Goal: Communication & Community: Answer question/provide support

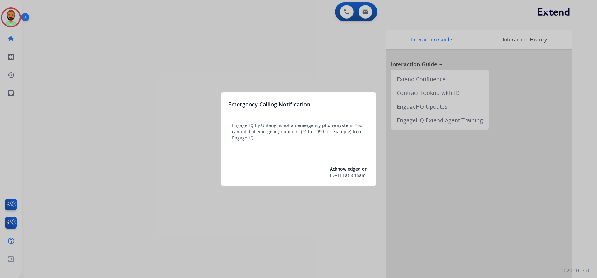
click at [59, 29] on div at bounding box center [298, 139] width 597 height 278
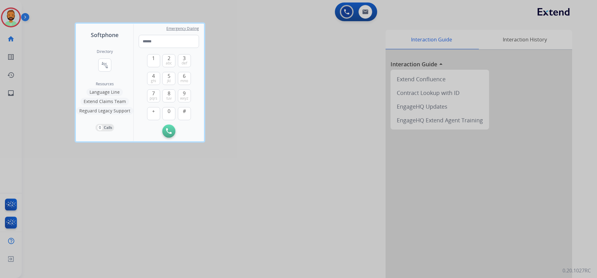
click at [45, 29] on div at bounding box center [298, 139] width 597 height 278
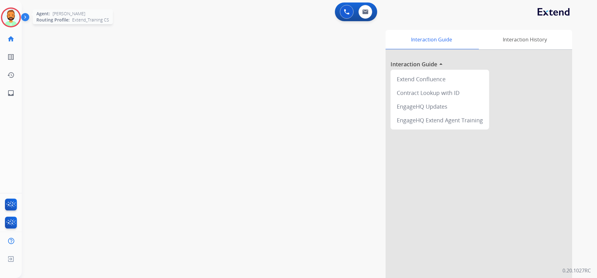
click at [16, 19] on img at bounding box center [10, 17] width 17 height 17
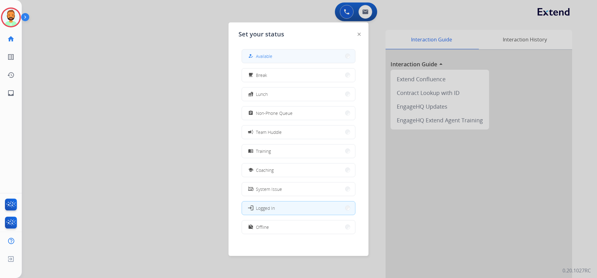
click at [278, 58] on button "how_to_reg Available" at bounding box center [298, 55] width 113 height 13
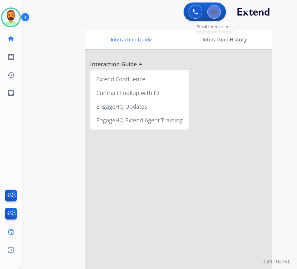
click at [207, 11] on button at bounding box center [214, 12] width 14 height 14
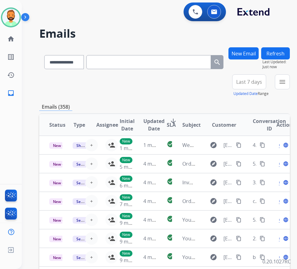
click at [255, 83] on span "Last 7 days" at bounding box center [249, 82] width 26 height 2
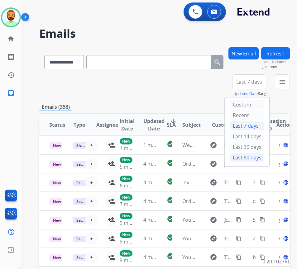
click at [252, 160] on div "Last 90 days" at bounding box center [247, 157] width 34 height 9
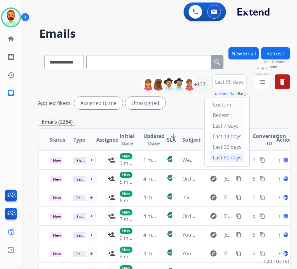
click at [266, 81] on mat-icon "menu" at bounding box center [261, 81] width 7 height 7
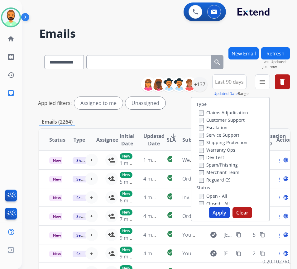
click at [226, 122] on label "Customer Support" at bounding box center [222, 120] width 46 height 6
click at [224, 143] on label "Shipping Protection" at bounding box center [223, 142] width 49 height 6
click at [223, 179] on label "Reguard CS" at bounding box center [215, 180] width 32 height 6
click at [225, 196] on label "Open - All" at bounding box center [213, 196] width 28 height 6
click at [224, 216] on button "Apply" at bounding box center [218, 212] width 21 height 11
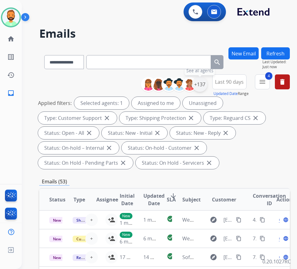
click at [207, 86] on div "+137" at bounding box center [199, 84] width 15 height 15
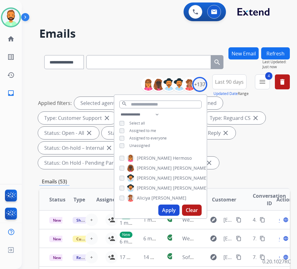
click at [147, 146] on span "Unassigned" at bounding box center [139, 145] width 21 height 5
click at [176, 204] on button "Apply" at bounding box center [168, 209] width 21 height 11
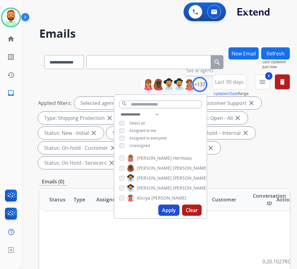
click at [207, 83] on div "+137" at bounding box center [199, 84] width 15 height 15
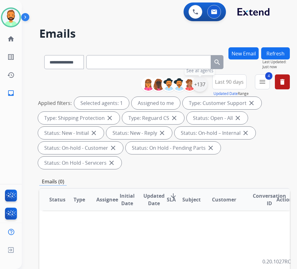
click at [207, 86] on div "+137" at bounding box center [199, 84] width 15 height 15
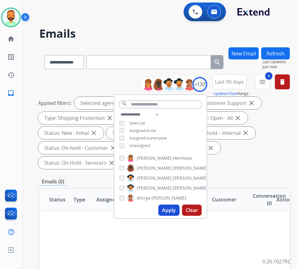
click at [149, 143] on span "Unassigned" at bounding box center [139, 145] width 21 height 5
click at [151, 128] on span "Assigned to me" at bounding box center [142, 130] width 27 height 5
click at [175, 211] on button "Apply" at bounding box center [168, 209] width 21 height 11
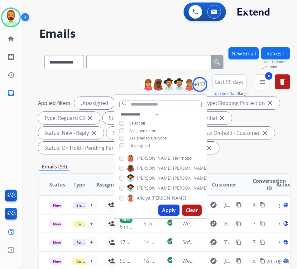
drag, startPoint x: 280, startPoint y: 155, endPoint x: 268, endPoint y: 155, distance: 11.5
click at [279, 155] on div "**********" at bounding box center [164, 115] width 250 height 82
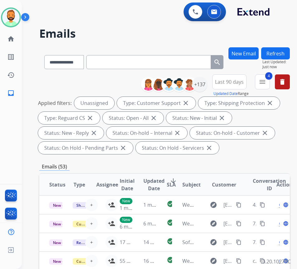
click at [173, 180] on mat-icon "arrow_downward" at bounding box center [172, 180] width 7 height 7
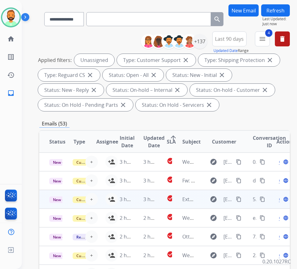
scroll to position [62, 0]
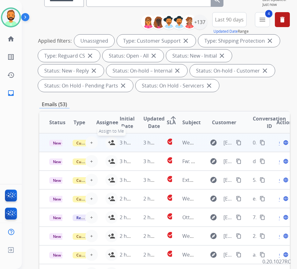
click at [108, 141] on mat-icon "person_add" at bounding box center [111, 142] width 7 height 7
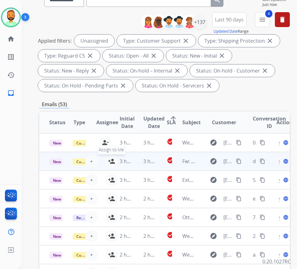
click at [109, 161] on mat-icon "person_add" at bounding box center [111, 160] width 7 height 7
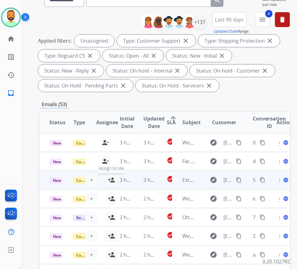
drag, startPoint x: 108, startPoint y: 179, endPoint x: 110, endPoint y: 183, distance: 4.5
click at [108, 179] on button "person_add Assign to Me" at bounding box center [111, 180] width 12 height 12
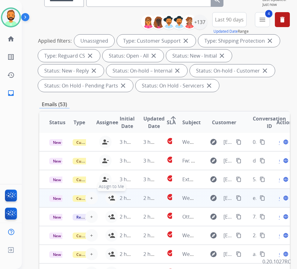
click at [108, 193] on button "person_add Assign to Me" at bounding box center [111, 198] width 12 height 12
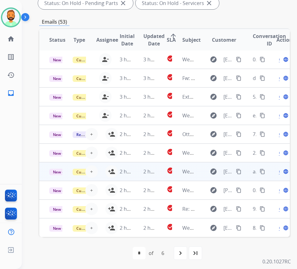
scroll to position [145, 0]
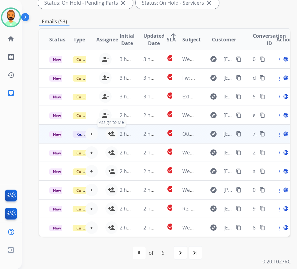
click at [109, 130] on mat-icon "person_add" at bounding box center [111, 133] width 7 height 7
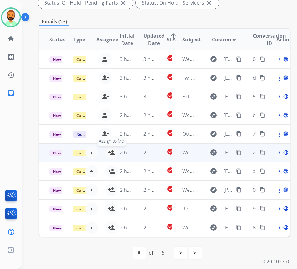
click at [110, 149] on mat-icon "person_add" at bounding box center [111, 152] width 7 height 7
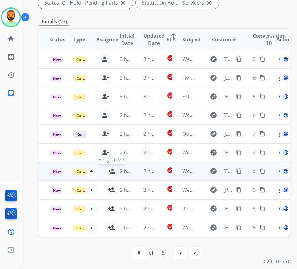
click at [108, 165] on button "person_add Assign to Me" at bounding box center [111, 171] width 12 height 12
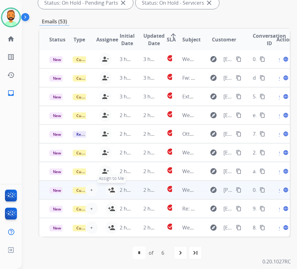
click at [110, 186] on mat-icon "person_add" at bounding box center [111, 189] width 7 height 7
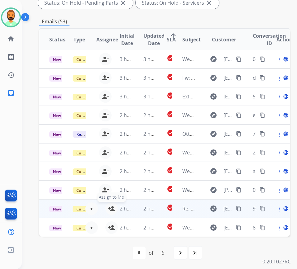
click at [107, 202] on button "person_add Assign to Me" at bounding box center [111, 208] width 12 height 12
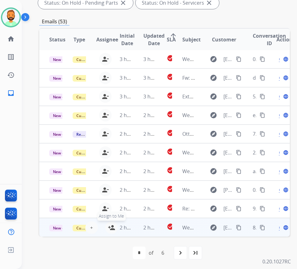
click at [109, 224] on mat-icon "person_add" at bounding box center [111, 227] width 7 height 7
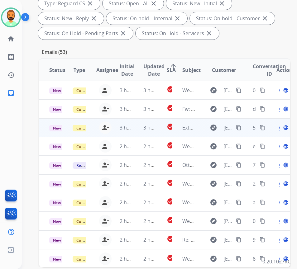
scroll to position [52, 0]
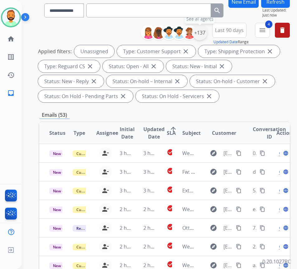
click at [207, 35] on div "+137" at bounding box center [199, 32] width 15 height 15
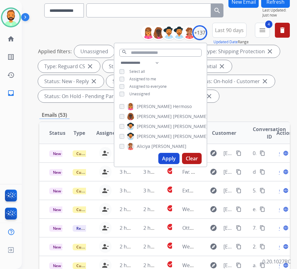
click at [147, 78] on span "Assigned to me" at bounding box center [142, 78] width 27 height 5
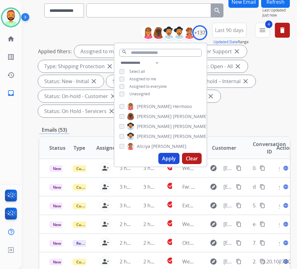
click at [150, 94] on span "Unassigned" at bounding box center [139, 93] width 21 height 5
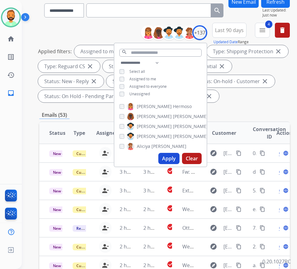
click at [177, 158] on button "Apply" at bounding box center [168, 158] width 21 height 11
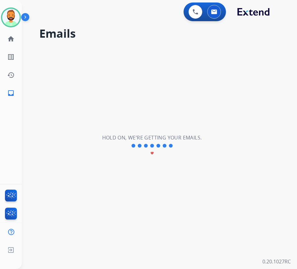
scroll to position [0, 0]
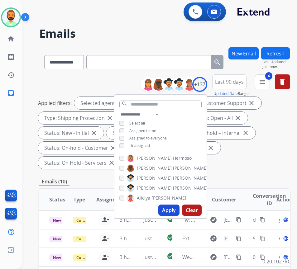
click at [246, 139] on div "Applied filters: Selected agents: 1 Assigned to me Type: Customer Support close…" at bounding box center [163, 133] width 250 height 72
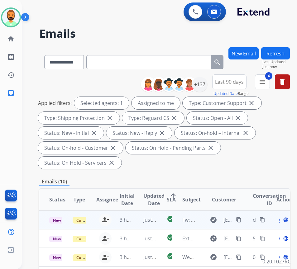
click at [136, 224] on td "Just now" at bounding box center [144, 219] width 23 height 19
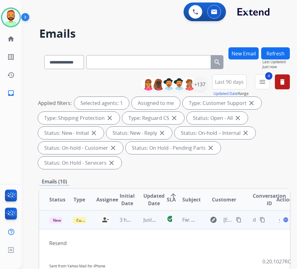
click at [282, 222] on span "Open" at bounding box center [284, 219] width 13 height 7
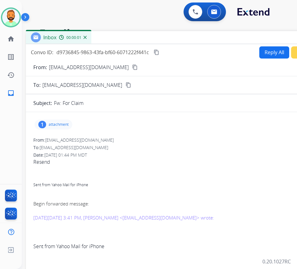
drag, startPoint x: 140, startPoint y: 41, endPoint x: 191, endPoint y: 31, distance: 52.2
click at [191, 31] on div "Inbox 00:00:01" at bounding box center [181, 37] width 311 height 13
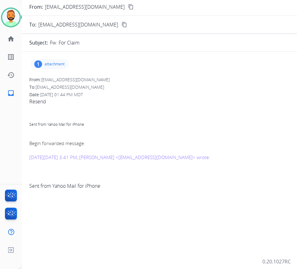
scroll to position [31, 0]
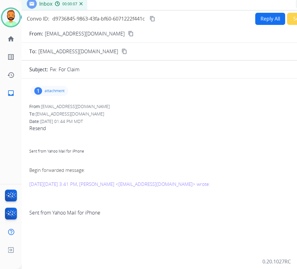
click at [128, 35] on mat-icon "content_copy" at bounding box center [131, 34] width 6 height 6
click at [46, 87] on div "1 attachment" at bounding box center [49, 91] width 38 height 10
click at [71, 107] on p "IMG_0149.MOV" at bounding box center [84, 106] width 35 height 7
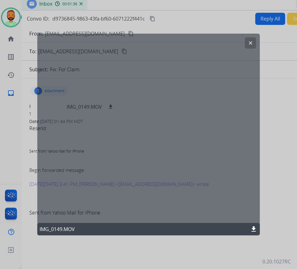
click at [248, 43] on mat-icon "clear" at bounding box center [250, 43] width 6 height 6
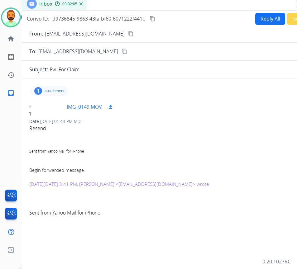
click at [111, 106] on mat-icon "download" at bounding box center [111, 107] width 6 height 6
click at [127, 37] on button "content_copy" at bounding box center [130, 33] width 7 height 7
click at [128, 34] on mat-icon "content_copy" at bounding box center [131, 34] width 6 height 6
click at [153, 18] on mat-icon "content_copy" at bounding box center [152, 19] width 6 height 6
click at [61, 90] on p "attachment" at bounding box center [54, 90] width 20 height 5
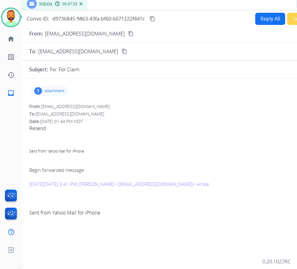
click at [269, 18] on button "Reply All" at bounding box center [270, 19] width 30 height 12
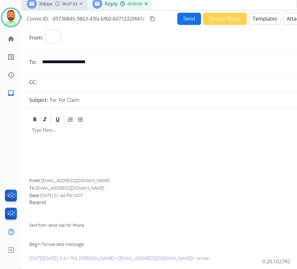
select select "**********"
click at [265, 22] on button "Templates" at bounding box center [264, 19] width 31 height 12
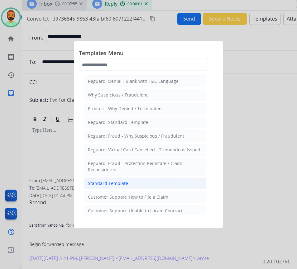
click at [150, 180] on li "Standard Template" at bounding box center [145, 183] width 122 height 12
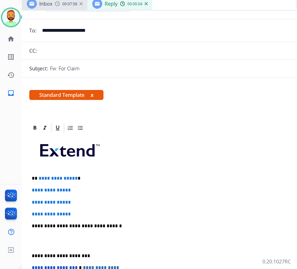
click at [94, 176] on p "**********" at bounding box center [175, 179] width 286 height 6
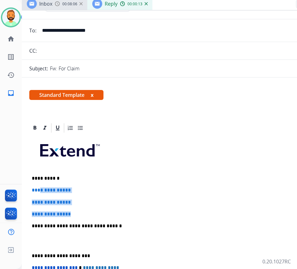
drag, startPoint x: 79, startPoint y: 211, endPoint x: 42, endPoint y: 190, distance: 42.6
click at [42, 190] on div "**********" at bounding box center [177, 240] width 296 height 214
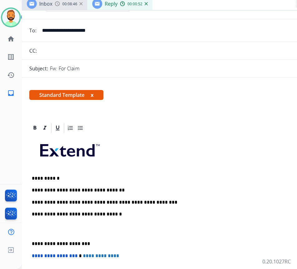
click at [31, 243] on div "**********" at bounding box center [177, 234] width 296 height 202
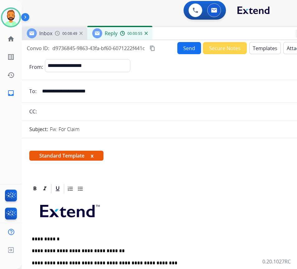
scroll to position [0, 0]
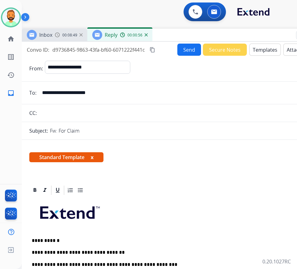
click at [190, 51] on button "Send" at bounding box center [189, 50] width 24 height 12
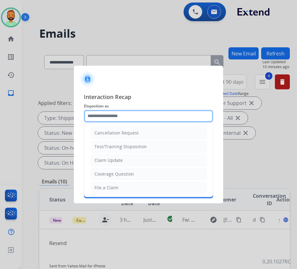
click at [148, 119] on input "text" at bounding box center [148, 116] width 129 height 12
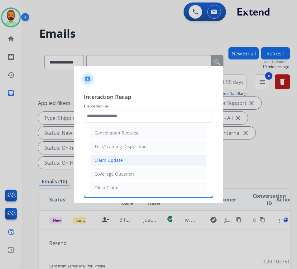
click at [130, 159] on li "Claim Update" at bounding box center [148, 160] width 116 height 12
type input "**********"
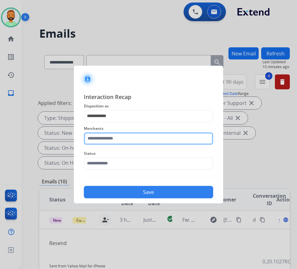
click at [120, 141] on input "text" at bounding box center [148, 138] width 129 height 12
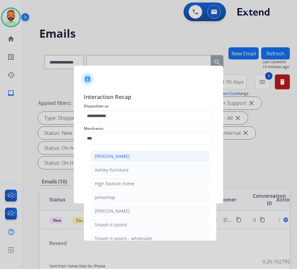
click at [142, 154] on li "[PERSON_NAME]" at bounding box center [150, 156] width 119 height 12
type input "**********"
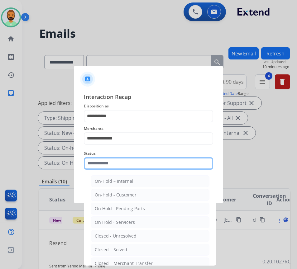
drag, startPoint x: 142, startPoint y: 161, endPoint x: 143, endPoint y: 166, distance: 4.5
click at [142, 163] on input "text" at bounding box center [148, 163] width 129 height 12
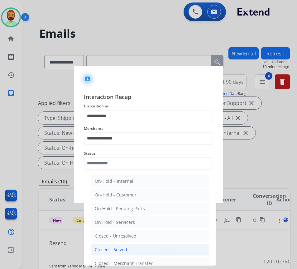
click at [149, 246] on li "Closed – Solved" at bounding box center [150, 250] width 119 height 12
type input "**********"
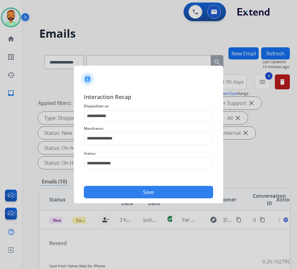
click at [152, 191] on button "Save" at bounding box center [148, 192] width 129 height 12
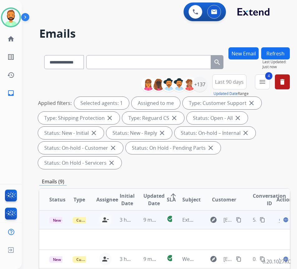
click at [135, 220] on td "9 minutes ago" at bounding box center [144, 219] width 23 height 19
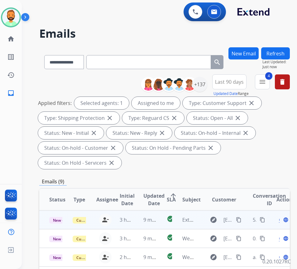
click at [135, 220] on td "9 minutes ago" at bounding box center [144, 219] width 23 height 19
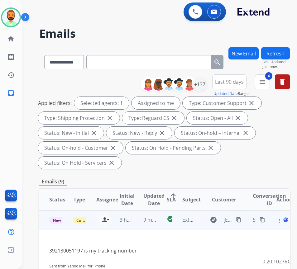
click at [241, 218] on mat-icon "content_copy" at bounding box center [239, 220] width 6 height 6
click at [282, 221] on div "Open language" at bounding box center [282, 219] width 13 height 7
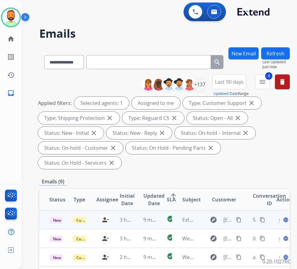
click at [135, 218] on td "9 minutes ago" at bounding box center [144, 219] width 23 height 19
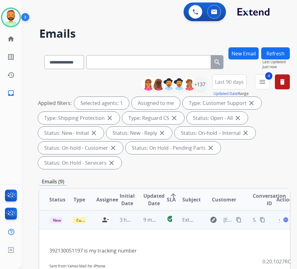
click at [282, 220] on span "Open" at bounding box center [284, 219] width 13 height 7
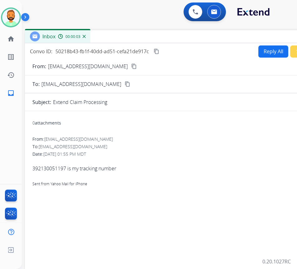
drag, startPoint x: 125, startPoint y: 46, endPoint x: 177, endPoint y: 38, distance: 52.6
click at [177, 38] on div "Inbox 00:00:03" at bounding box center [180, 36] width 311 height 13
drag, startPoint x: 33, startPoint y: 168, endPoint x: 65, endPoint y: 170, distance: 32.4
click at [65, 170] on span "392130051197 is my tracking number Sent from Yahoo Mail for iPhone" at bounding box center [180, 172] width 296 height 30
copy span "392130051197"
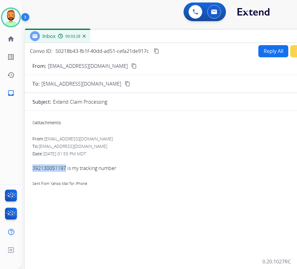
copy span "392130051197"
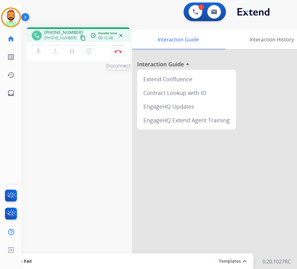
click at [120, 50] on img at bounding box center [117, 51] width 7 height 3
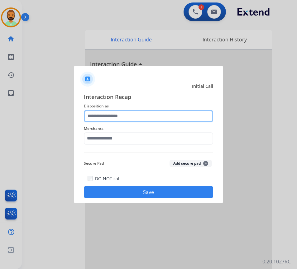
click at [138, 113] on input "text" at bounding box center [148, 116] width 129 height 12
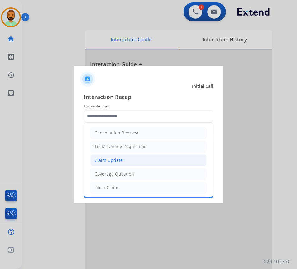
click at [123, 158] on li "Claim Update" at bounding box center [148, 160] width 116 height 12
type input "**********"
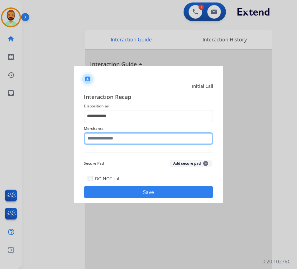
click at [122, 143] on input "text" at bounding box center [148, 138] width 129 height 12
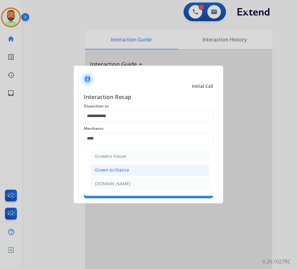
click at [121, 169] on div "Grown brilliance" at bounding box center [112, 170] width 35 height 6
type input "**********"
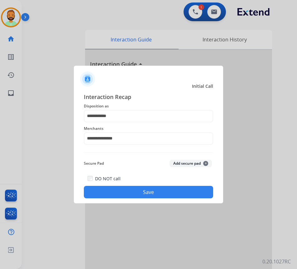
click at [143, 191] on button "Save" at bounding box center [148, 192] width 129 height 12
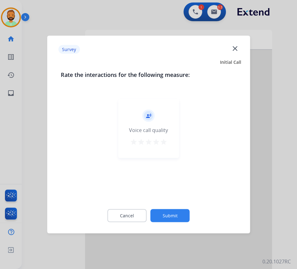
click at [180, 210] on button "Submit" at bounding box center [169, 215] width 39 height 13
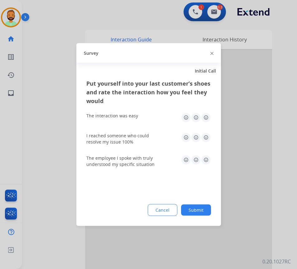
click at [199, 208] on button "Submit" at bounding box center [196, 209] width 30 height 11
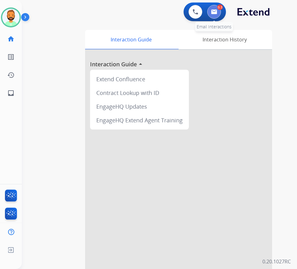
click at [213, 10] on img at bounding box center [214, 11] width 6 height 5
select select "**********"
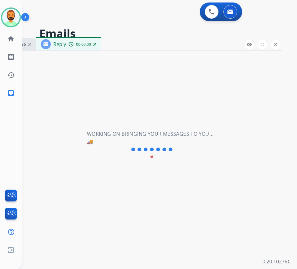
select select "**********"
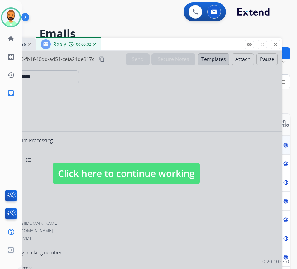
click at [195, 175] on span "Click here to continue working" at bounding box center [126, 173] width 147 height 21
select select
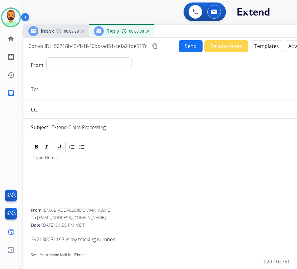
drag, startPoint x: 155, startPoint y: 42, endPoint x: 198, endPoint y: 32, distance: 44.2
click at [198, 32] on div "Inbox 00:03:38 Reply 00:00:08" at bounding box center [178, 31] width 311 height 13
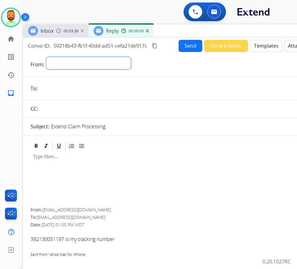
click at [131, 62] on select "**********" at bounding box center [88, 63] width 85 height 12
select select "**********"
click at [46, 57] on select "**********" at bounding box center [88, 63] width 85 height 12
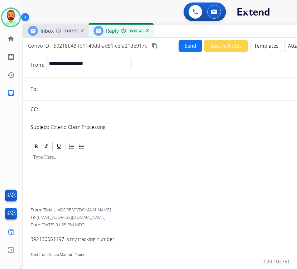
click at [68, 87] on input "email" at bounding box center [183, 89] width 287 height 12
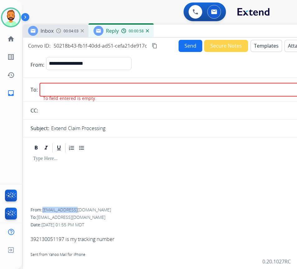
drag, startPoint x: 43, startPoint y: 208, endPoint x: 82, endPoint y: 208, distance: 38.6
click at [85, 209] on div "From: [EMAIL_ADDRESS][DOMAIN_NAME]" at bounding box center [178, 210] width 296 height 6
copy span "[EMAIL_ADDRESS][DOMAIN_NAME]"
paste input "**********"
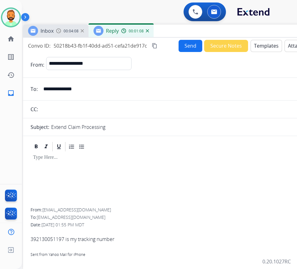
type input "**********"
click at [105, 160] on p at bounding box center [178, 158] width 291 height 6
click at [257, 46] on button "Templates" at bounding box center [265, 46] width 31 height 12
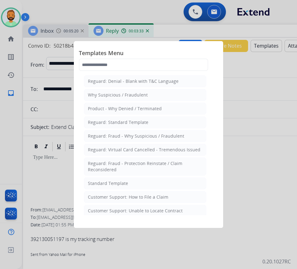
click at [150, 185] on li "Standard Template" at bounding box center [145, 183] width 122 height 12
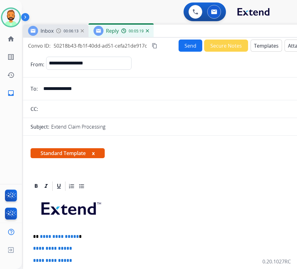
click at [147, 236] on p "**********" at bounding box center [176, 237] width 286 height 6
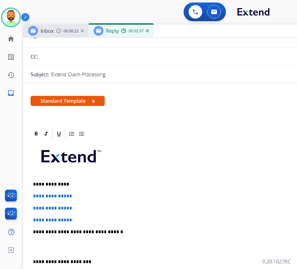
scroll to position [62, 0]
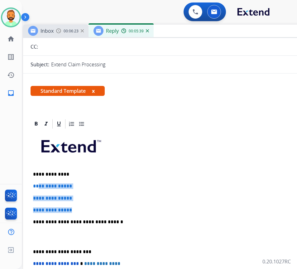
drag, startPoint x: 82, startPoint y: 207, endPoint x: 37, endPoint y: 184, distance: 51.1
click at [37, 184] on div "**********" at bounding box center [178, 236] width 296 height 214
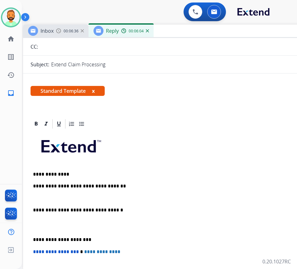
click at [29, 237] on div "**********" at bounding box center [178, 252] width 311 height 268
click at [33, 239] on p "**********" at bounding box center [176, 240] width 286 height 6
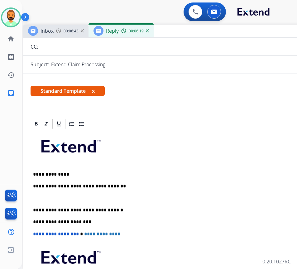
click at [63, 195] on p at bounding box center [178, 198] width 291 height 6
click at [128, 199] on p "**********" at bounding box center [176, 198] width 286 height 6
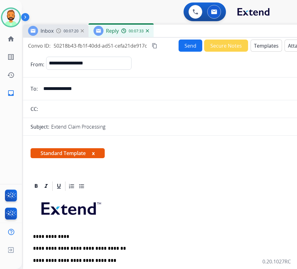
click at [192, 46] on button "Send" at bounding box center [190, 46] width 24 height 12
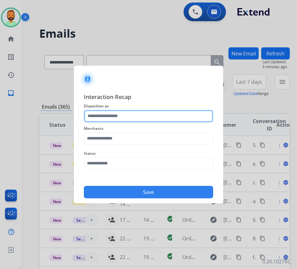
click at [166, 119] on input "text" at bounding box center [148, 116] width 129 height 12
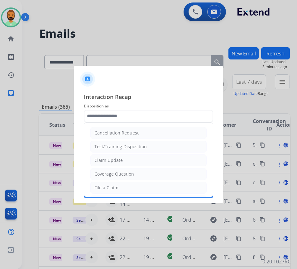
click at [152, 157] on li "Claim Update" at bounding box center [148, 160] width 116 height 12
type input "**********"
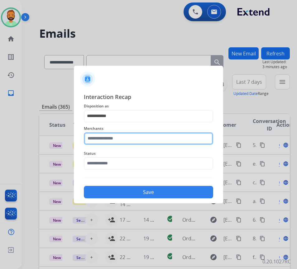
click at [148, 138] on input "text" at bounding box center [148, 138] width 129 height 12
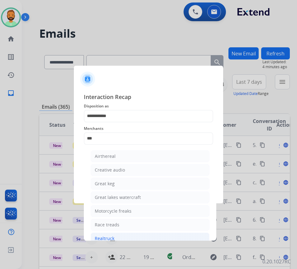
click at [148, 236] on li "Realtruck" at bounding box center [150, 238] width 119 height 12
type input "*********"
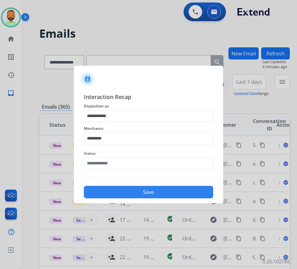
click at [144, 187] on button "Save" at bounding box center [148, 192] width 129 height 12
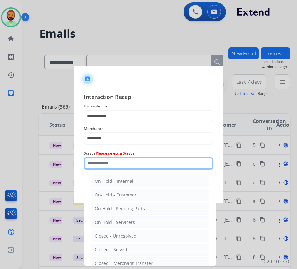
click at [143, 163] on input "text" at bounding box center [148, 163] width 129 height 12
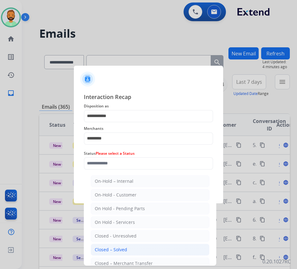
click at [146, 247] on li "Closed – Solved" at bounding box center [150, 250] width 119 height 12
type input "**********"
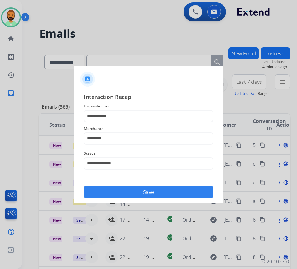
click at [158, 194] on button "Save" at bounding box center [148, 192] width 129 height 12
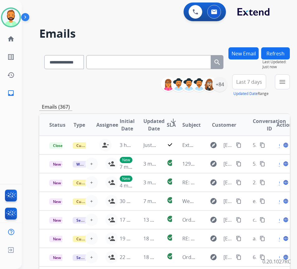
click at [262, 83] on span "Last 7 days" at bounding box center [249, 82] width 26 height 2
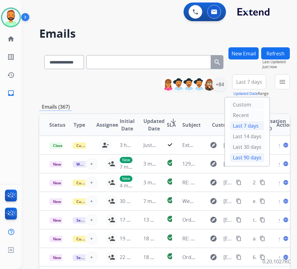
click at [261, 158] on div "Last 90 days" at bounding box center [247, 157] width 34 height 9
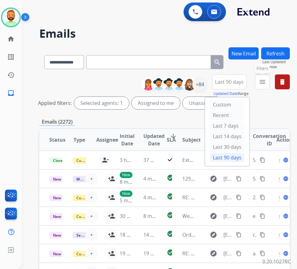
click at [269, 88] on button "menu Filters" at bounding box center [262, 81] width 15 height 15
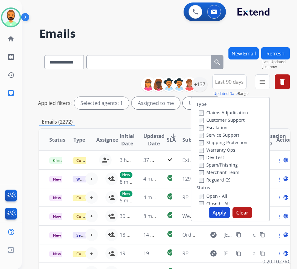
click at [236, 119] on label "Customer Support" at bounding box center [222, 120] width 46 height 6
click at [233, 142] on label "Shipping Protection" at bounding box center [223, 142] width 49 height 6
click at [227, 181] on label "Reguard CS" at bounding box center [215, 180] width 32 height 6
click at [222, 195] on label "Open - All" at bounding box center [213, 196] width 28 height 6
click at [222, 211] on button "Apply" at bounding box center [218, 212] width 21 height 11
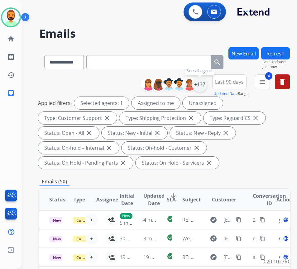
click at [207, 86] on div "+137" at bounding box center [199, 84] width 15 height 15
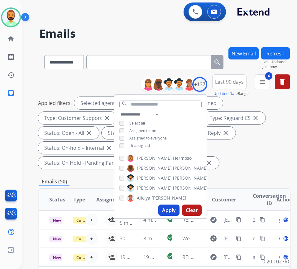
click at [141, 144] on span "Unassigned" at bounding box center [139, 145] width 21 height 5
click at [174, 207] on button "Apply" at bounding box center [168, 209] width 21 height 11
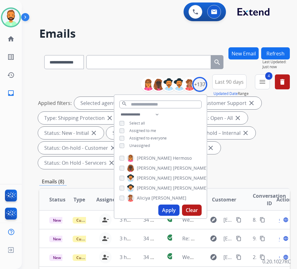
click at [270, 166] on div "Applied filters: Selected agents: 1 Assigned to me Type: Customer Support close…" at bounding box center [163, 133] width 250 height 72
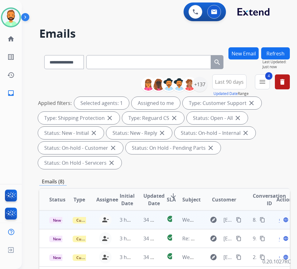
click at [134, 223] on td "34 minutes ago" at bounding box center [144, 219] width 23 height 19
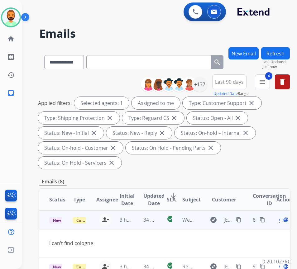
scroll to position [31, 0]
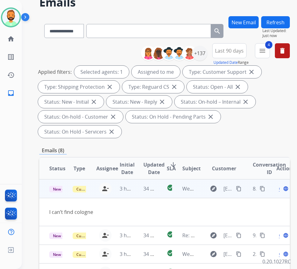
click at [239, 187] on mat-icon "content_copy" at bounding box center [239, 189] width 6 height 6
click at [282, 190] on span "Open" at bounding box center [284, 188] width 13 height 7
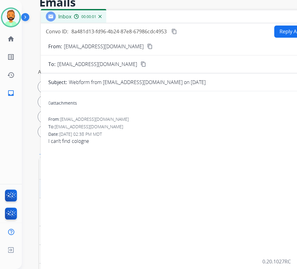
drag, startPoint x: 104, startPoint y: 13, endPoint x: 168, endPoint y: 21, distance: 65.2
click at [172, 16] on div "Inbox 00:00:01" at bounding box center [196, 16] width 311 height 13
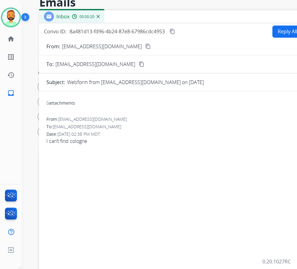
click at [288, 25] on div "Convo ID: 8a481d13-fd96-4b24-87e8-67986cdc4953 content_copy Reply All Secure No…" at bounding box center [194, 168] width 311 height 290
click at [288, 26] on button "Reply All" at bounding box center [287, 32] width 30 height 12
select select "**********"
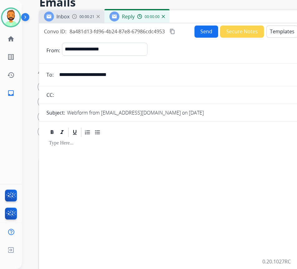
click at [283, 34] on button "Templates" at bounding box center [281, 32] width 31 height 12
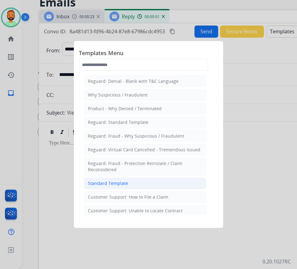
click at [147, 185] on li "Standard Template" at bounding box center [145, 183] width 122 height 12
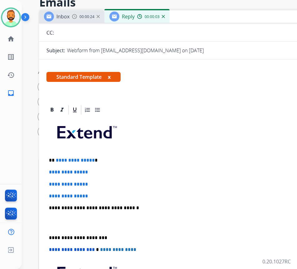
scroll to position [62, 0]
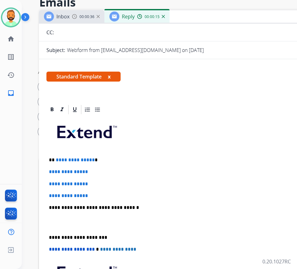
click at [121, 159] on p "**********" at bounding box center [192, 160] width 286 height 6
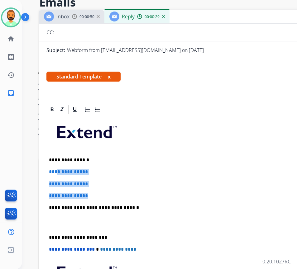
drag, startPoint x: 100, startPoint y: 195, endPoint x: 59, endPoint y: 172, distance: 47.2
click at [59, 172] on div "**********" at bounding box center [194, 222] width 296 height 214
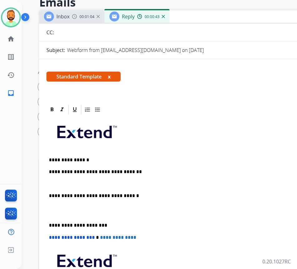
click at [50, 220] on div "**********" at bounding box center [194, 216] width 296 height 202
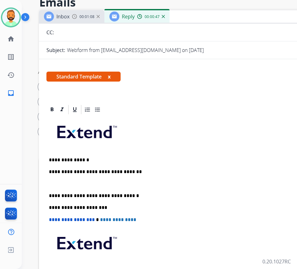
click at [73, 185] on p at bounding box center [194, 184] width 291 height 6
click at [53, 181] on p at bounding box center [194, 184] width 291 height 6
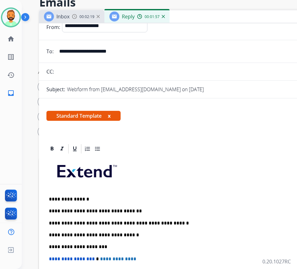
scroll to position [0, 0]
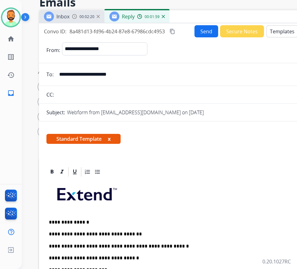
click at [202, 29] on button "Send" at bounding box center [206, 31] width 24 height 12
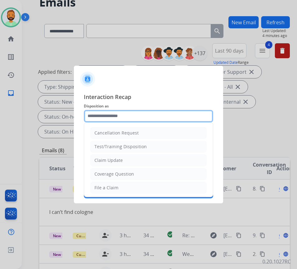
click at [144, 116] on input "text" at bounding box center [148, 116] width 129 height 12
click at [136, 116] on input "text" at bounding box center [148, 116] width 129 height 12
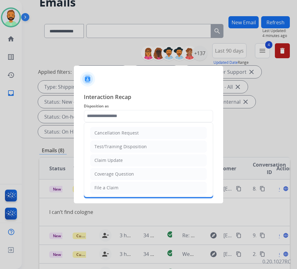
click at [133, 159] on li "Claim Update" at bounding box center [148, 160] width 116 height 12
type input "**********"
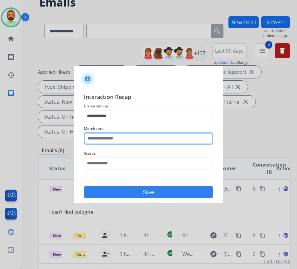
click at [133, 139] on input "text" at bounding box center [148, 138] width 129 height 12
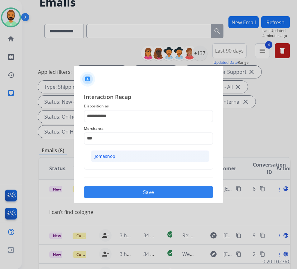
click at [134, 156] on li "Jomashop" at bounding box center [150, 156] width 119 height 12
type input "********"
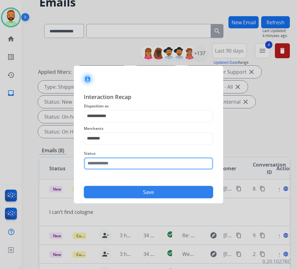
click at [134, 160] on input "text" at bounding box center [148, 163] width 129 height 12
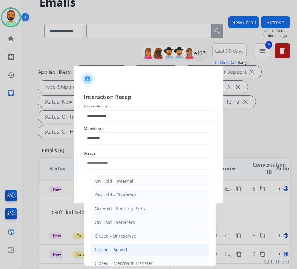
click at [142, 247] on li "Closed – Solved" at bounding box center [150, 250] width 119 height 12
type input "**********"
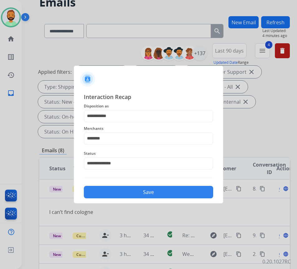
click at [148, 191] on button "Save" at bounding box center [148, 192] width 129 height 12
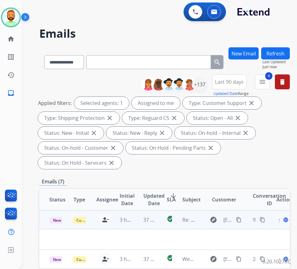
click at [136, 221] on td "37 minutes ago" at bounding box center [144, 219] width 23 height 19
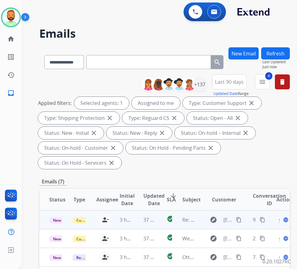
click at [136, 221] on td "37 minutes ago" at bounding box center [144, 219] width 23 height 19
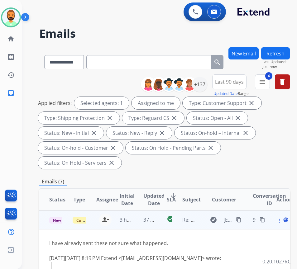
click at [242, 219] on div "explore [EMAIL_ADDRESS][DOMAIN_NAME] content_copy" at bounding box center [224, 220] width 37 height 10
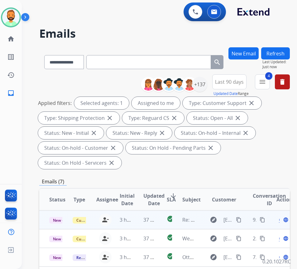
click at [240, 220] on mat-icon "content_copy" at bounding box center [239, 220] width 6 height 6
click at [280, 219] on div "Open language" at bounding box center [282, 219] width 13 height 7
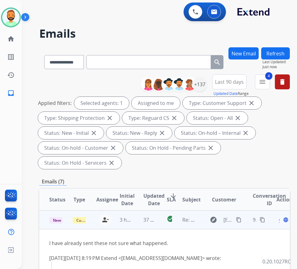
click at [282, 219] on span "Open" at bounding box center [284, 219] width 13 height 7
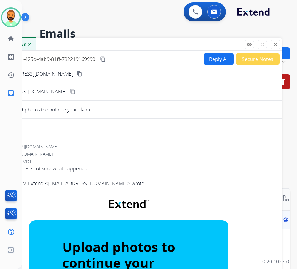
click at [246, 59] on button "Secure Notes" at bounding box center [257, 59] width 44 height 12
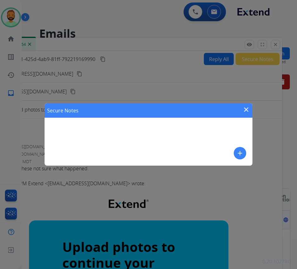
click at [241, 154] on mat-icon "add" at bounding box center [239, 152] width 7 height 7
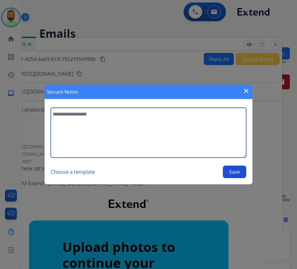
click at [192, 143] on textarea at bounding box center [148, 133] width 195 height 50
type textarea "**********"
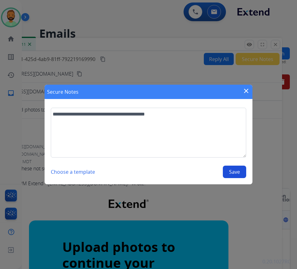
click at [241, 174] on button "Save" at bounding box center [233, 172] width 23 height 12
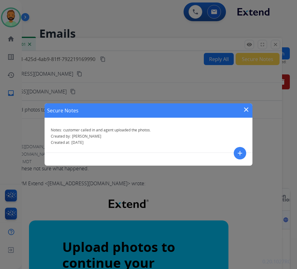
click at [248, 109] on mat-icon "close" at bounding box center [245, 109] width 7 height 7
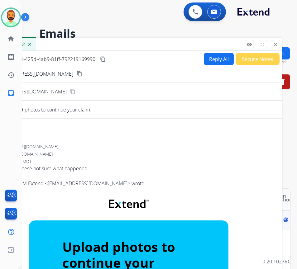
drag, startPoint x: 277, startPoint y: 45, endPoint x: 265, endPoint y: 60, distance: 19.7
click at [277, 45] on mat-icon "close" at bounding box center [275, 45] width 6 height 6
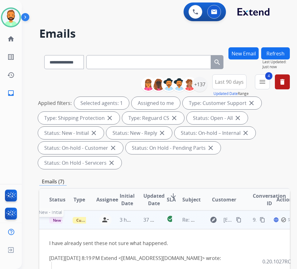
click at [53, 219] on span "New - Initial" at bounding box center [63, 220] width 29 height 7
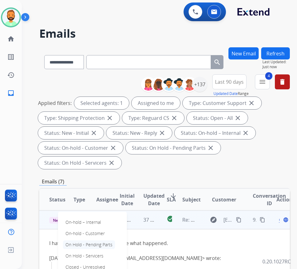
scroll to position [31, 0]
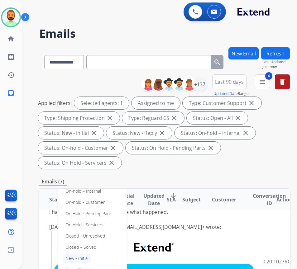
click at [87, 246] on p "Closed – Solved" at bounding box center [81, 247] width 36 height 9
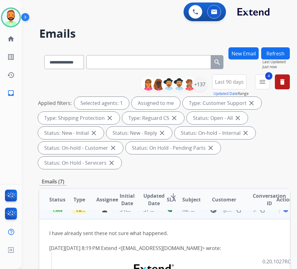
scroll to position [0, 0]
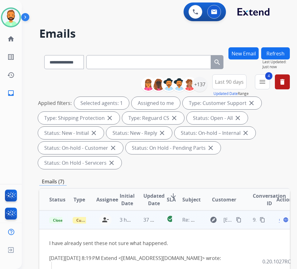
click at [276, 51] on button "Refresh" at bounding box center [275, 53] width 29 height 12
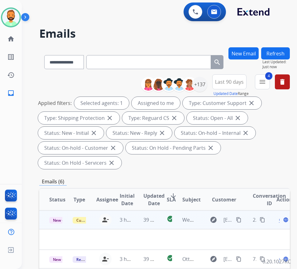
click at [139, 216] on td "39 minutes ago" at bounding box center [144, 219] width 23 height 19
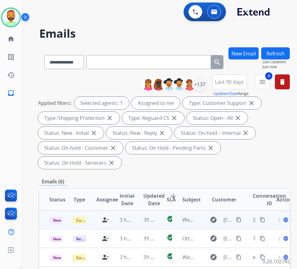
click at [139, 216] on td "39 minutes ago" at bounding box center [144, 219] width 23 height 19
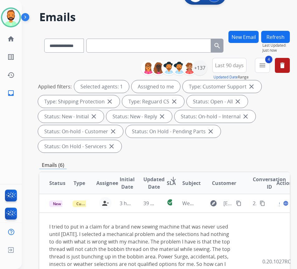
scroll to position [31, 0]
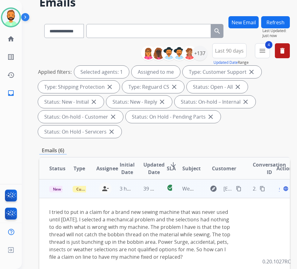
click at [240, 186] on mat-icon "content_copy" at bounding box center [239, 189] width 6 height 6
click at [282, 185] on div "Open language" at bounding box center [282, 188] width 13 height 7
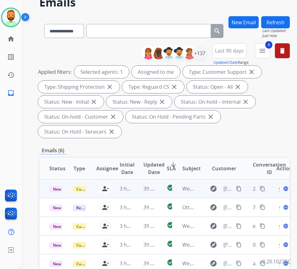
scroll to position [0, 0]
click at [282, 188] on span "Open" at bounding box center [284, 188] width 13 height 7
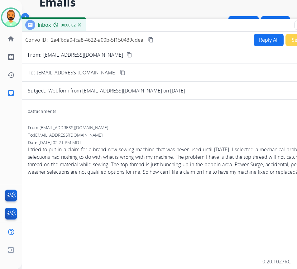
drag, startPoint x: 145, startPoint y: 13, endPoint x: 196, endPoint y: 26, distance: 52.5
click at [196, 26] on div "Inbox 00:00:02" at bounding box center [175, 25] width 311 height 13
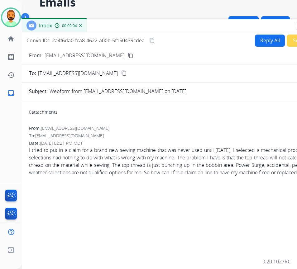
click at [265, 40] on button "Reply All" at bounding box center [270, 41] width 30 height 12
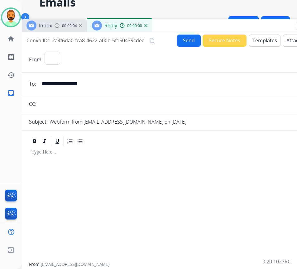
select select "**********"
click at [266, 40] on button "Templates" at bounding box center [264, 41] width 31 height 12
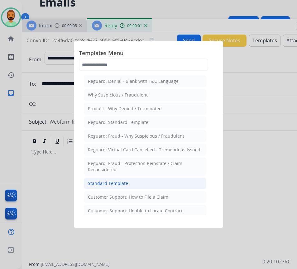
click at [182, 180] on li "Standard Template" at bounding box center [145, 183] width 122 height 12
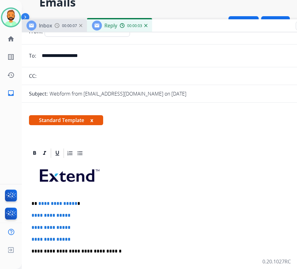
scroll to position [62, 0]
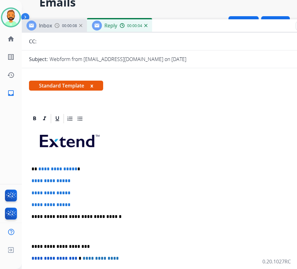
click at [106, 164] on div "**********" at bounding box center [177, 231] width 296 height 214
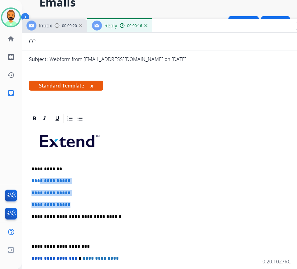
drag, startPoint x: 79, startPoint y: 205, endPoint x: 39, endPoint y: 182, distance: 46.5
click at [39, 182] on div "**********" at bounding box center [177, 231] width 296 height 214
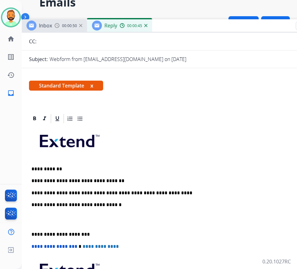
drag, startPoint x: 30, startPoint y: 232, endPoint x: 37, endPoint y: 233, distance: 7.4
click at [31, 232] on div "**********" at bounding box center [177, 225] width 296 height 202
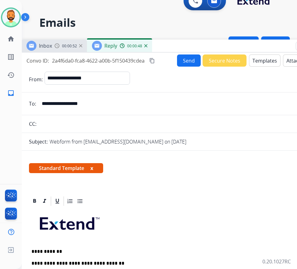
scroll to position [0, 0]
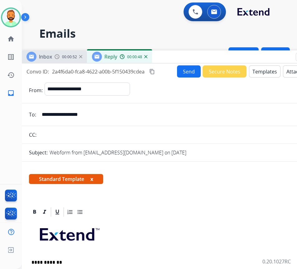
click at [184, 74] on button "Send" at bounding box center [189, 71] width 24 height 12
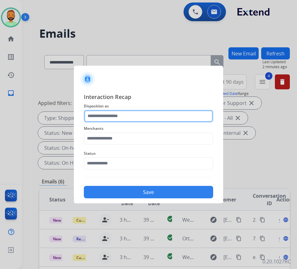
drag, startPoint x: 121, startPoint y: 113, endPoint x: 124, endPoint y: 117, distance: 4.6
click at [123, 116] on input "text" at bounding box center [148, 116] width 129 height 12
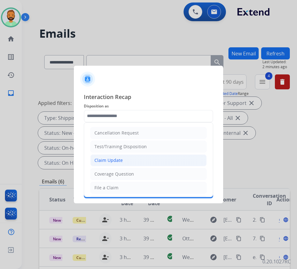
click at [133, 165] on li "Claim Update" at bounding box center [148, 160] width 116 height 12
type input "**********"
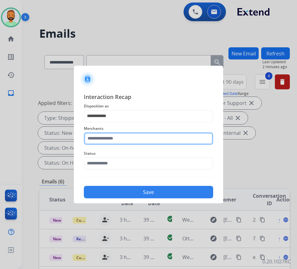
click at [133, 138] on input "text" at bounding box center [148, 138] width 129 height 12
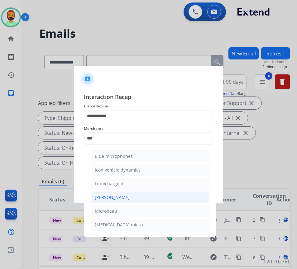
click at [136, 201] on li "[PERSON_NAME]" at bounding box center [150, 197] width 119 height 12
type input "********"
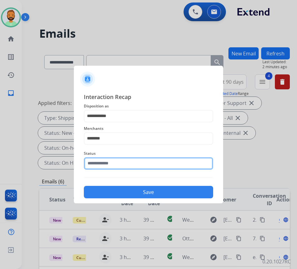
click at [141, 162] on input "text" at bounding box center [148, 163] width 129 height 12
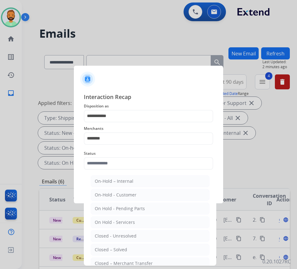
click at [145, 246] on li "Closed – Solved" at bounding box center [150, 250] width 119 height 12
type input "**********"
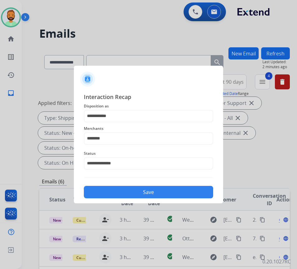
click at [161, 187] on button "Save" at bounding box center [148, 192] width 129 height 12
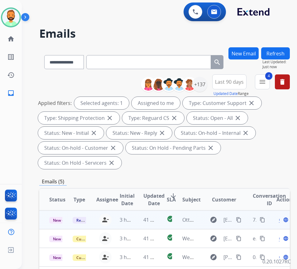
click at [136, 221] on td "41 minutes ago" at bounding box center [144, 219] width 23 height 19
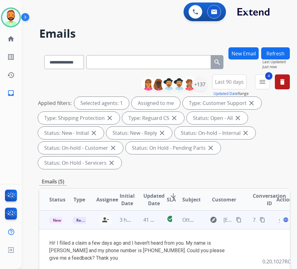
scroll to position [31, 0]
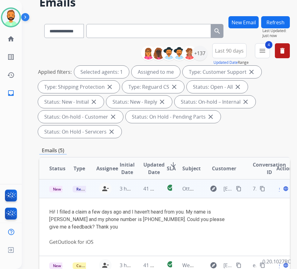
click at [236, 186] on div "explore [EMAIL_ADDRESS][DOMAIN_NAME] content_copy" at bounding box center [224, 189] width 37 height 10
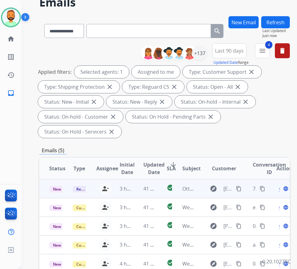
click at [238, 187] on button "content_copy" at bounding box center [238, 188] width 7 height 7
click at [282, 189] on span "Open" at bounding box center [284, 188] width 13 height 7
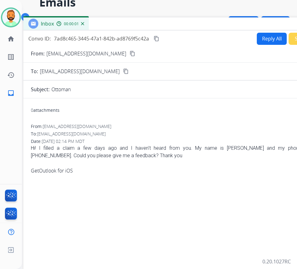
drag, startPoint x: 101, startPoint y: 14, endPoint x: 154, endPoint y: 25, distance: 53.9
click at [154, 25] on div "Inbox 00:00:01" at bounding box center [178, 23] width 311 height 13
click at [257, 39] on button "Reply All" at bounding box center [271, 39] width 30 height 12
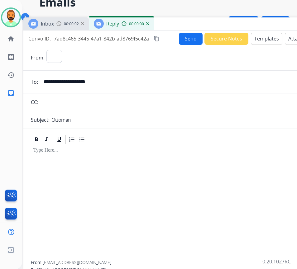
select select "**********"
click at [257, 39] on button "Templates" at bounding box center [265, 39] width 31 height 12
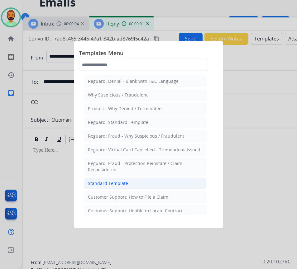
click at [160, 182] on li "Standard Template" at bounding box center [145, 183] width 122 height 12
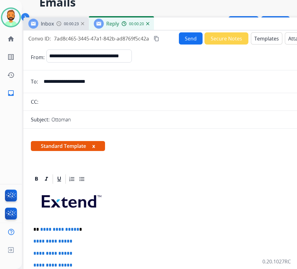
click at [120, 228] on p "**********" at bounding box center [176, 230] width 286 height 6
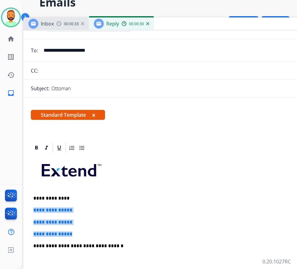
drag, startPoint x: 76, startPoint y: 231, endPoint x: 32, endPoint y: 208, distance: 49.7
click at [32, 208] on div "**********" at bounding box center [179, 260] width 296 height 214
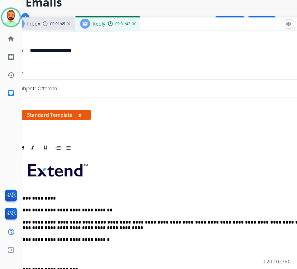
scroll to position [62, 0]
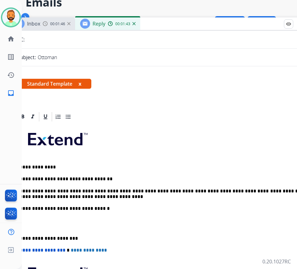
click at [25, 237] on p "**********" at bounding box center [163, 239] width 286 height 6
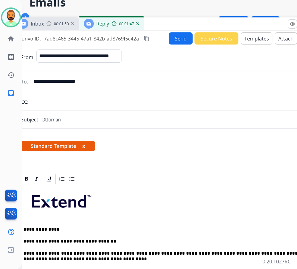
scroll to position [0, 10]
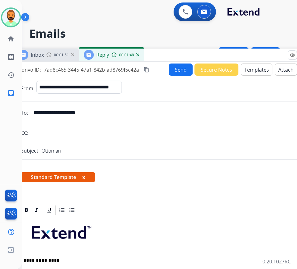
click at [179, 70] on button "Send" at bounding box center [181, 69] width 24 height 12
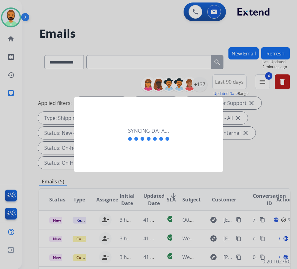
scroll to position [0, 1]
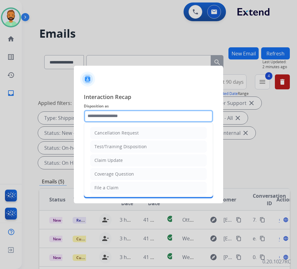
click at [148, 116] on input "text" at bounding box center [148, 116] width 129 height 12
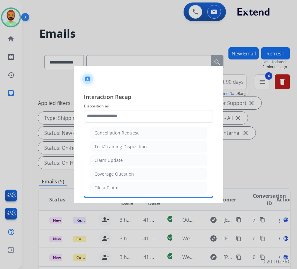
click at [143, 161] on li "Claim Update" at bounding box center [148, 160] width 116 height 12
type input "**********"
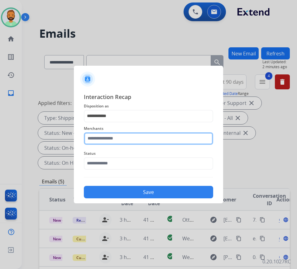
click at [138, 139] on input "text" at bounding box center [148, 138] width 129 height 12
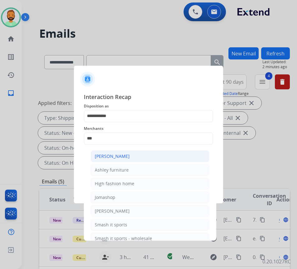
drag, startPoint x: 143, startPoint y: 161, endPoint x: 139, endPoint y: 159, distance: 4.3
click at [143, 160] on li "[PERSON_NAME]" at bounding box center [150, 156] width 119 height 12
type input "**********"
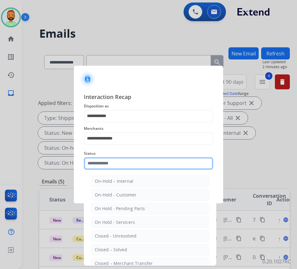
click at [187, 160] on input "text" at bounding box center [148, 163] width 129 height 12
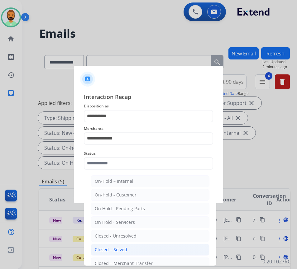
click at [152, 246] on li "Closed – Solved" at bounding box center [150, 250] width 119 height 12
type input "**********"
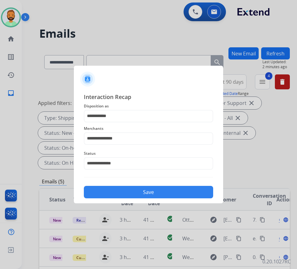
click at [158, 188] on button "Save" at bounding box center [148, 192] width 129 height 12
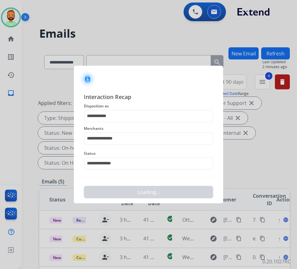
scroll to position [0, 0]
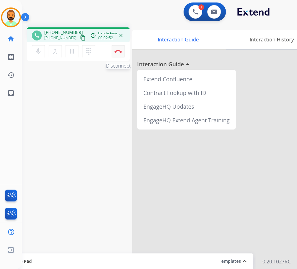
click at [118, 48] on button "Disconnect" at bounding box center [117, 51] width 13 height 13
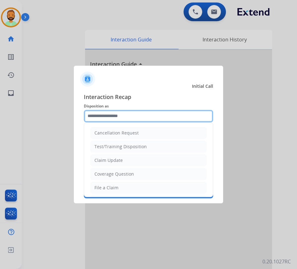
click at [131, 114] on input "text" at bounding box center [148, 116] width 129 height 12
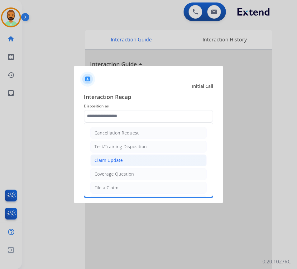
click at [131, 162] on li "Claim Update" at bounding box center [148, 160] width 116 height 12
type input "**********"
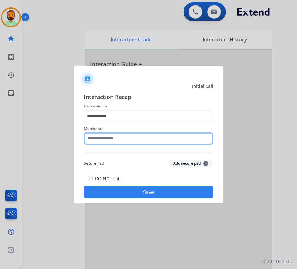
click at [122, 134] on input "text" at bounding box center [148, 138] width 129 height 12
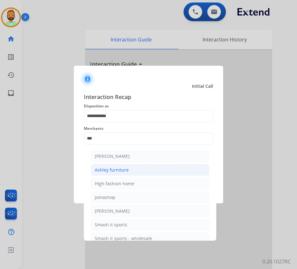
click at [138, 169] on li "Ashley furniture" at bounding box center [150, 170] width 119 height 12
type input "**********"
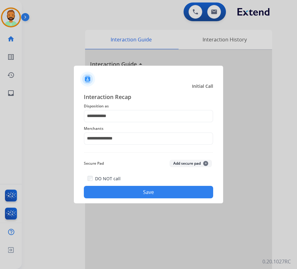
click at [149, 191] on button "Save" at bounding box center [148, 192] width 129 height 12
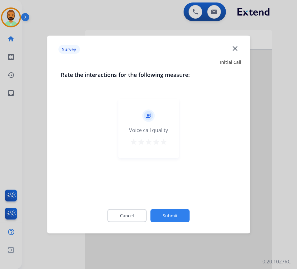
click at [176, 211] on button "Submit" at bounding box center [169, 215] width 39 height 13
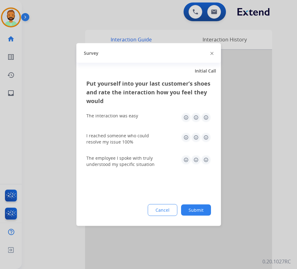
click at [189, 210] on button "Submit" at bounding box center [196, 209] width 30 height 11
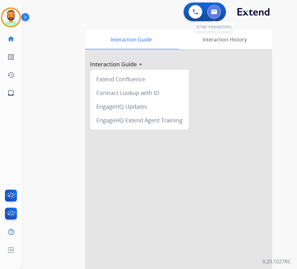
click at [217, 10] on img at bounding box center [214, 11] width 6 height 5
select select "**********"
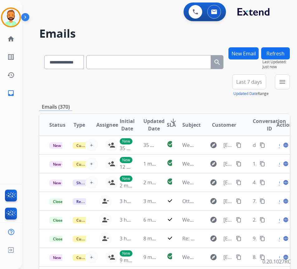
click at [254, 81] on span "Last 7 days" at bounding box center [249, 82] width 26 height 2
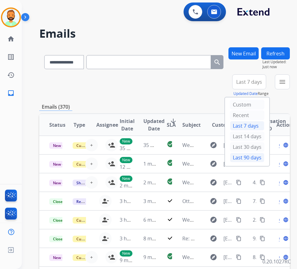
click at [258, 158] on div "Last 90 days" at bounding box center [247, 157] width 34 height 9
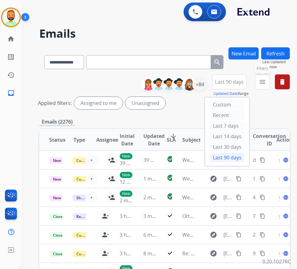
click at [266, 82] on mat-icon "menu" at bounding box center [261, 81] width 7 height 7
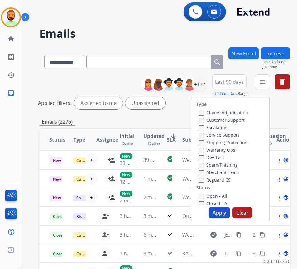
click at [244, 119] on label "Customer Support" at bounding box center [222, 120] width 46 height 6
click at [239, 141] on label "Shipping Protection" at bounding box center [223, 142] width 49 height 6
click at [229, 177] on label "Reguard CS" at bounding box center [215, 180] width 32 height 6
click at [227, 194] on label "Open - All" at bounding box center [213, 196] width 28 height 6
click at [230, 210] on button "Apply" at bounding box center [218, 212] width 21 height 11
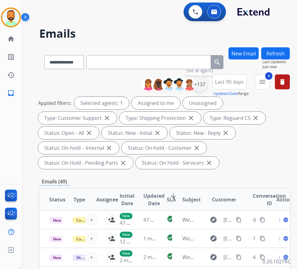
click at [207, 85] on div "+137" at bounding box center [199, 84] width 15 height 15
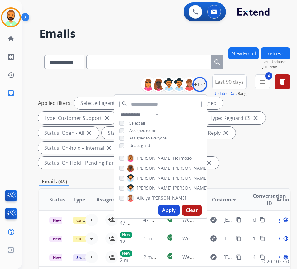
click at [150, 144] on span "Unassigned" at bounding box center [139, 145] width 21 height 5
click at [176, 204] on div "Apply Clear" at bounding box center [160, 210] width 92 height 16
click at [179, 208] on button "Apply" at bounding box center [168, 209] width 21 height 11
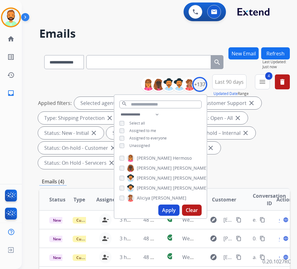
click at [272, 151] on div "Applied filters: Selected agents: 1 Assigned to me Type: Customer Support close…" at bounding box center [163, 133] width 250 height 72
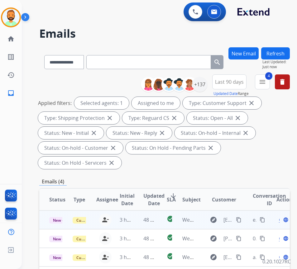
click at [135, 220] on td "48 minutes ago" at bounding box center [144, 219] width 23 height 19
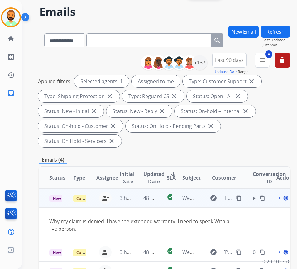
scroll to position [31, 0]
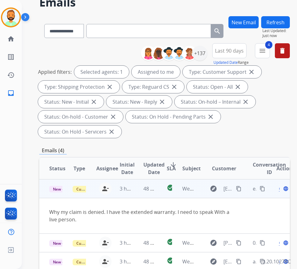
click at [245, 189] on td "e6c388b4-c00e-4e86-aa2a-4b7adcefff10 content_copy" at bounding box center [253, 188] width 23 height 19
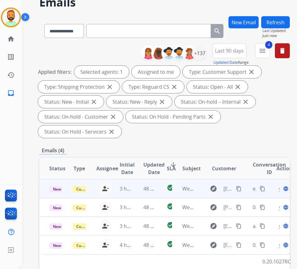
click at [241, 188] on mat-icon "content_copy" at bounding box center [239, 189] width 6 height 6
click at [282, 190] on span "Open" at bounding box center [284, 188] width 13 height 7
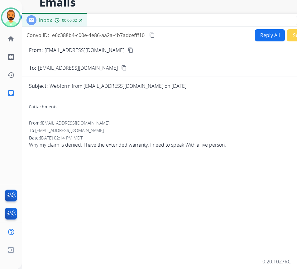
drag, startPoint x: 129, startPoint y: 14, endPoint x: 181, endPoint y: 27, distance: 54.6
click at [180, 24] on div "Inbox 00:00:02" at bounding box center [176, 20] width 311 height 13
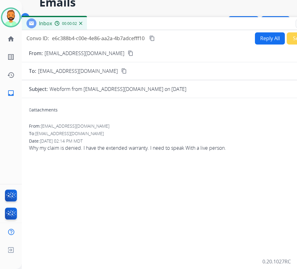
click at [262, 36] on button "Reply All" at bounding box center [270, 38] width 30 height 12
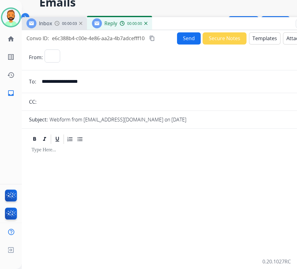
select select "**********"
click at [278, 41] on div "Send Secure Notes Templates Attach Pause" at bounding box center [253, 38] width 152 height 12
click at [265, 38] on button "Templates" at bounding box center [264, 38] width 31 height 12
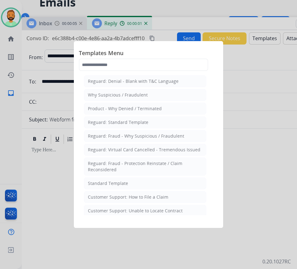
click at [132, 181] on li "Standard Template" at bounding box center [145, 183] width 122 height 12
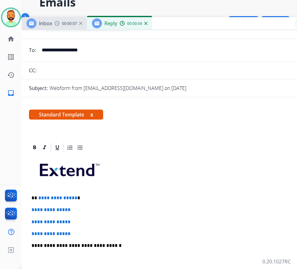
click at [114, 189] on div "**********" at bounding box center [177, 260] width 296 height 214
click at [9, 21] on img at bounding box center [10, 17] width 17 height 17
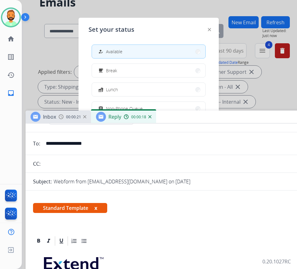
drag, startPoint x: 178, startPoint y: 27, endPoint x: 181, endPoint y: 122, distance: 95.3
click at [183, 124] on div "Inbox 00:00:21 Reply 00:00:18" at bounding box center [181, 116] width 311 height 13
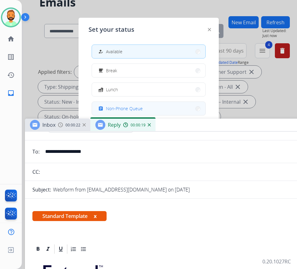
click at [174, 108] on button "assignment Non-Phone Queue" at bounding box center [148, 108] width 113 height 13
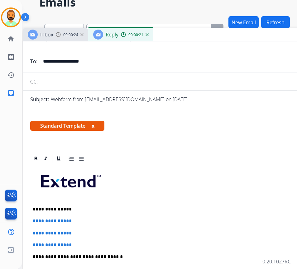
drag, startPoint x: 187, startPoint y: 130, endPoint x: 185, endPoint y: 40, distance: 90.3
click at [185, 40] on div "Inbox 00:00:24 Reply 00:00:21" at bounding box center [178, 34] width 311 height 13
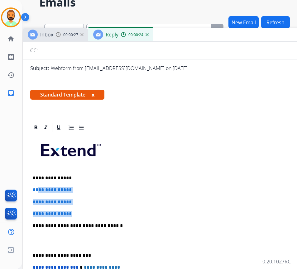
drag, startPoint x: 79, startPoint y: 210, endPoint x: 39, endPoint y: 187, distance: 45.7
click at [39, 185] on div "**********" at bounding box center [178, 240] width 296 height 214
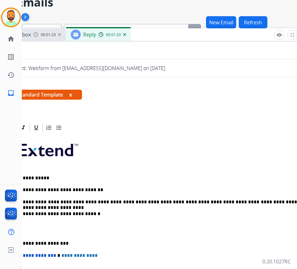
scroll to position [31, 14]
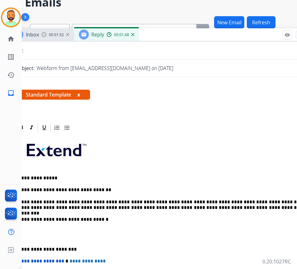
click at [291, 201] on p "**********" at bounding box center [161, 205] width 286 height 12
click at [24, 252] on p "**********" at bounding box center [161, 249] width 286 height 6
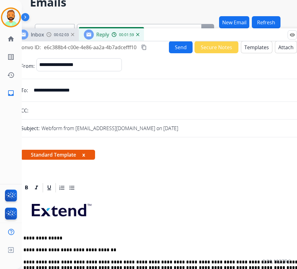
scroll to position [0, 0]
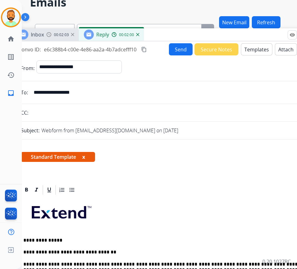
click at [176, 52] on button "Send" at bounding box center [181, 49] width 24 height 12
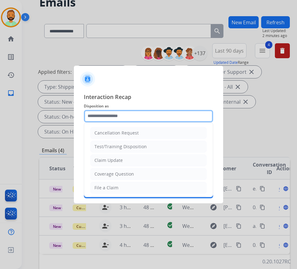
click at [132, 116] on input "text" at bounding box center [148, 116] width 129 height 12
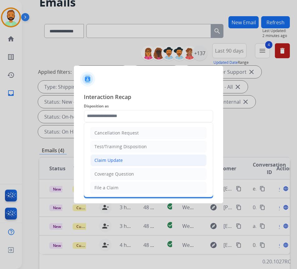
click at [131, 156] on li "Claim Update" at bounding box center [148, 160] width 116 height 12
type input "**********"
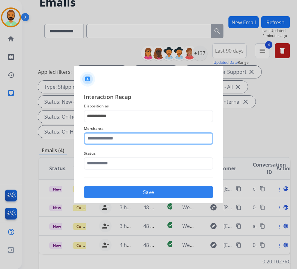
click at [131, 142] on input "text" at bounding box center [148, 138] width 129 height 12
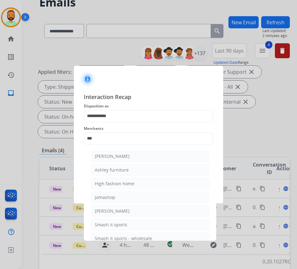
click at [130, 158] on li "[PERSON_NAME]" at bounding box center [150, 156] width 119 height 12
type input "**********"
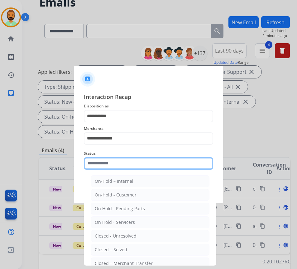
drag, startPoint x: 137, startPoint y: 162, endPoint x: 140, endPoint y: 183, distance: 21.0
click at [137, 163] on input "text" at bounding box center [148, 163] width 129 height 12
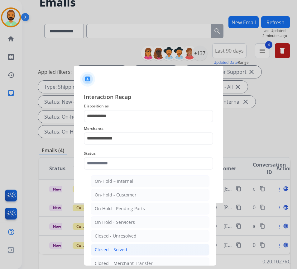
click at [148, 248] on li "Closed – Solved" at bounding box center [150, 250] width 119 height 12
type input "**********"
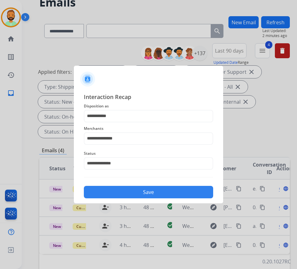
click at [155, 195] on button "Save" at bounding box center [148, 192] width 129 height 12
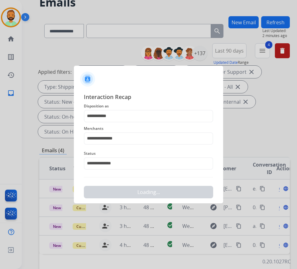
scroll to position [0, 0]
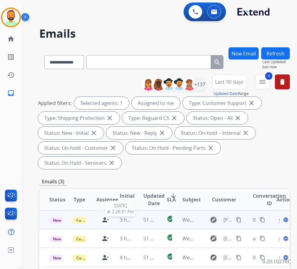
click at [133, 223] on div "3 hours ago" at bounding box center [125, 219] width 13 height 7
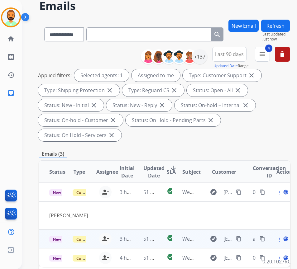
scroll to position [31, 0]
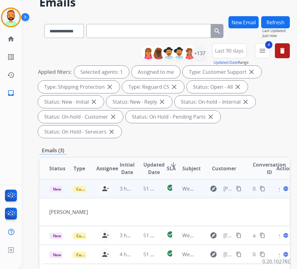
click at [281, 190] on span "Open" at bounding box center [284, 188] width 13 height 7
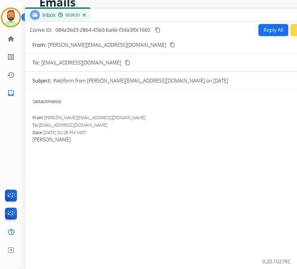
drag, startPoint x: 95, startPoint y: 12, endPoint x: 147, endPoint y: 14, distance: 52.9
click at [147, 14] on div "Inbox 00:00:01" at bounding box center [180, 15] width 311 height 13
click at [169, 45] on mat-icon "content_copy" at bounding box center [172, 45] width 6 height 6
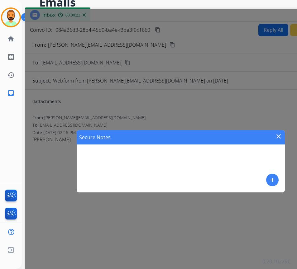
click at [272, 181] on mat-icon "add" at bounding box center [271, 179] width 7 height 7
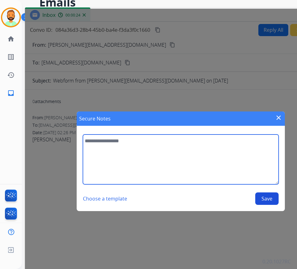
click at [217, 167] on textarea at bounding box center [180, 159] width 195 height 50
type textarea "**********"
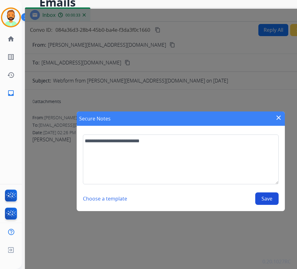
click at [264, 197] on button "Save" at bounding box center [266, 198] width 23 height 12
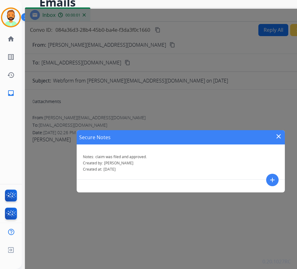
drag, startPoint x: 279, startPoint y: 138, endPoint x: 278, endPoint y: 133, distance: 6.2
click at [279, 138] on mat-icon "close" at bounding box center [277, 136] width 7 height 7
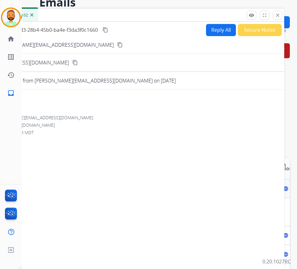
drag, startPoint x: 241, startPoint y: 18, endPoint x: 193, endPoint y: 18, distance: 47.3
click at [193, 18] on div "Inbox 00:00:02" at bounding box center [128, 15] width 311 height 13
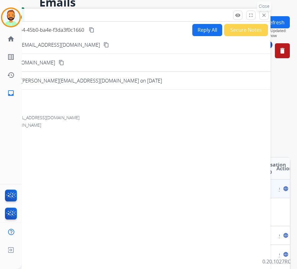
click at [260, 13] on button "close Close" at bounding box center [263, 15] width 9 height 9
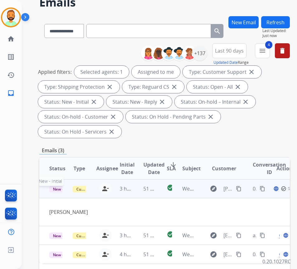
click at [51, 188] on span "New - Initial" at bounding box center [63, 189] width 29 height 7
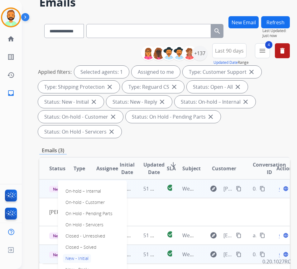
click at [78, 250] on p "Closed – Solved" at bounding box center [81, 247] width 36 height 9
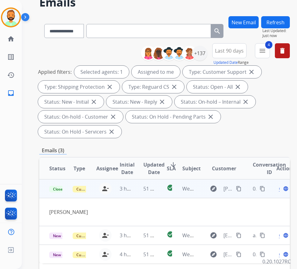
click at [277, 23] on button "Refresh" at bounding box center [275, 22] width 29 height 12
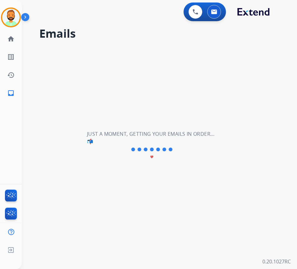
scroll to position [0, 0]
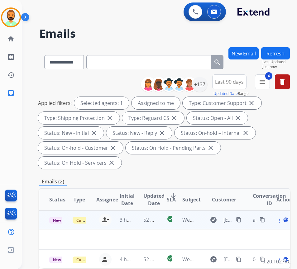
click at [136, 220] on td "52 minutes ago" at bounding box center [144, 219] width 23 height 19
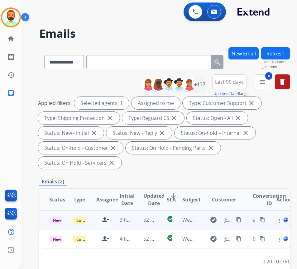
click at [135, 220] on td "52 minutes ago" at bounding box center [144, 219] width 23 height 19
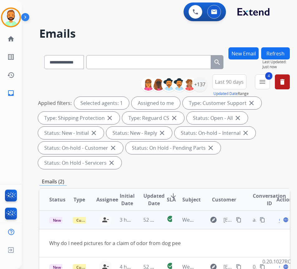
click at [282, 221] on span "Open" at bounding box center [284, 219] width 13 height 7
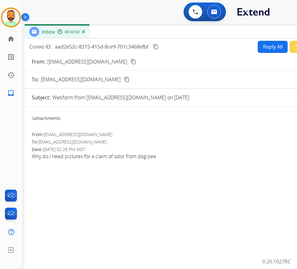
drag, startPoint x: 146, startPoint y: 42, endPoint x: 199, endPoint y: 30, distance: 54.0
click at [199, 29] on div "Inbox 00:00:02" at bounding box center [179, 32] width 311 height 13
click at [273, 44] on button "Reply All" at bounding box center [271, 47] width 30 height 12
select select "**********"
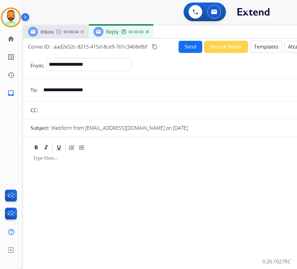
click at [273, 43] on button "Templates" at bounding box center [265, 47] width 31 height 12
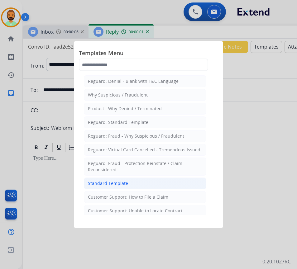
click at [158, 183] on li "Standard Template" at bounding box center [145, 183] width 122 height 12
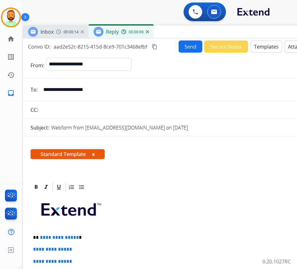
click at [91, 88] on input "**********" at bounding box center [183, 89] width 287 height 12
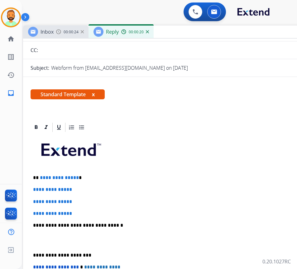
scroll to position [62, 0]
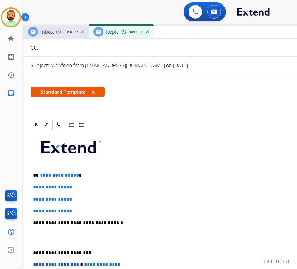
click at [123, 177] on p "**********" at bounding box center [176, 175] width 286 height 6
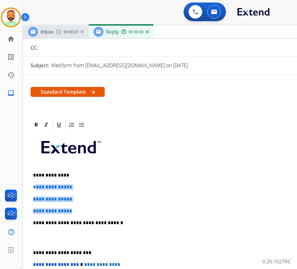
drag, startPoint x: 73, startPoint y: 208, endPoint x: 34, endPoint y: 182, distance: 46.4
click at [34, 182] on div "**********" at bounding box center [178, 237] width 296 height 214
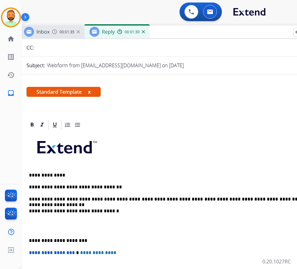
scroll to position [0, 5]
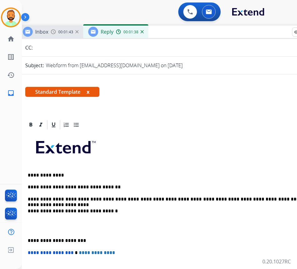
drag, startPoint x: 30, startPoint y: 238, endPoint x: 34, endPoint y: 241, distance: 4.8
click at [30, 241] on p "**********" at bounding box center [171, 241] width 286 height 6
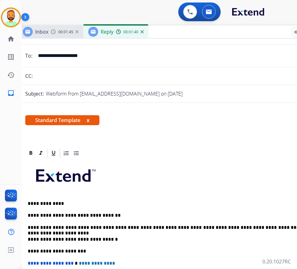
scroll to position [0, 0]
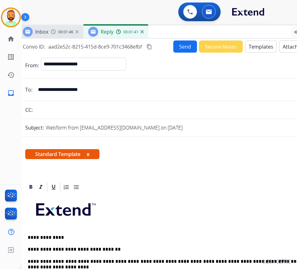
click at [181, 50] on button "Send" at bounding box center [185, 46] width 24 height 12
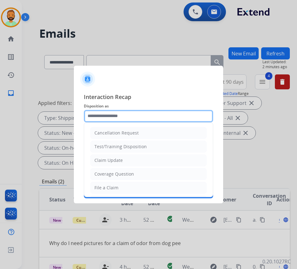
click at [147, 118] on input "text" at bounding box center [148, 116] width 129 height 12
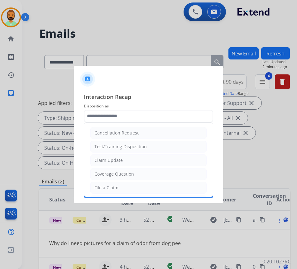
click at [146, 161] on li "Claim Update" at bounding box center [148, 160] width 116 height 12
type input "**********"
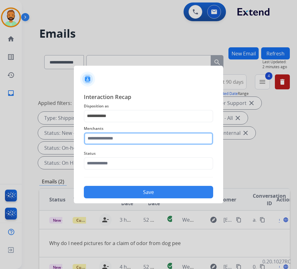
click at [140, 138] on input "text" at bounding box center [148, 138] width 129 height 12
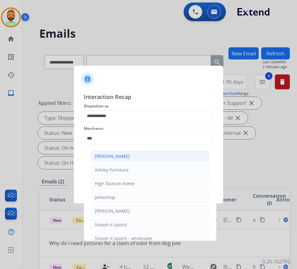
click at [136, 152] on li "[PERSON_NAME]" at bounding box center [150, 156] width 119 height 12
type input "**********"
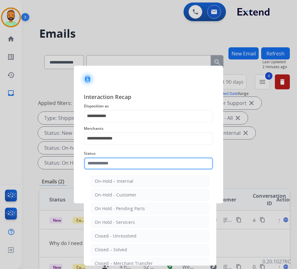
click at [140, 160] on input "text" at bounding box center [148, 163] width 129 height 12
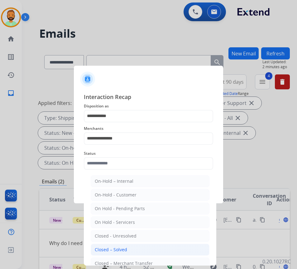
click at [147, 249] on li "Closed – Solved" at bounding box center [150, 250] width 119 height 12
type input "**********"
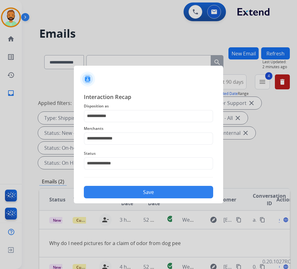
click at [145, 194] on button "Save" at bounding box center [148, 192] width 129 height 12
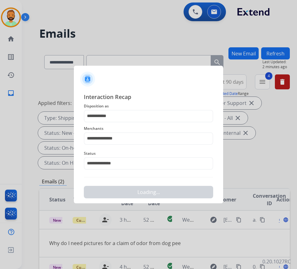
scroll to position [0, 0]
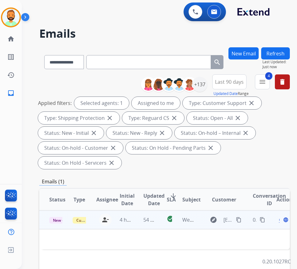
click at [161, 220] on td "check_circle" at bounding box center [165, 219] width 16 height 19
click at [160, 221] on td "check_circle" at bounding box center [165, 219] width 16 height 19
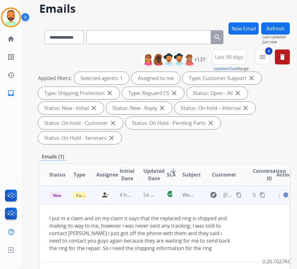
scroll to position [31, 0]
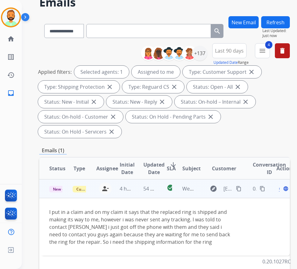
click at [241, 187] on mat-icon "content_copy" at bounding box center [239, 189] width 6 height 6
click at [281, 189] on span "Open" at bounding box center [284, 188] width 13 height 7
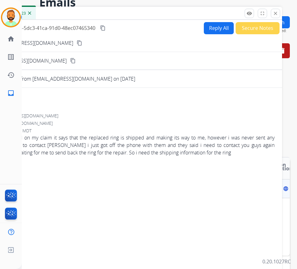
click at [215, 30] on button "Reply All" at bounding box center [219, 28] width 30 height 12
select select "**********"
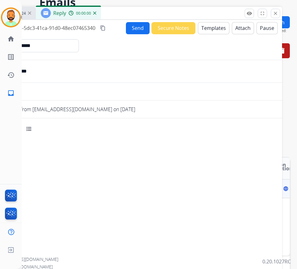
click at [216, 26] on button "Templates" at bounding box center [213, 28] width 31 height 12
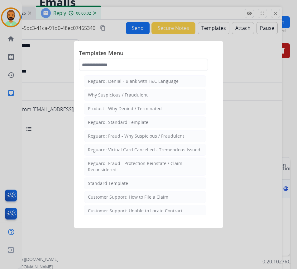
drag, startPoint x: 155, startPoint y: 183, endPoint x: 152, endPoint y: 158, distance: 25.3
click at [155, 183] on li "Standard Template" at bounding box center [145, 183] width 122 height 12
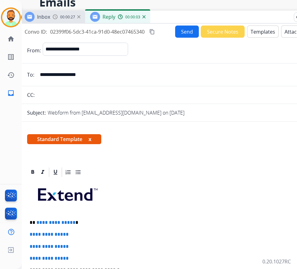
drag, startPoint x: 141, startPoint y: 9, endPoint x: 192, endPoint y: 13, distance: 51.5
click at [192, 13] on div "Inbox 00:00:27 Reply 00:00:03" at bounding box center [175, 17] width 311 height 13
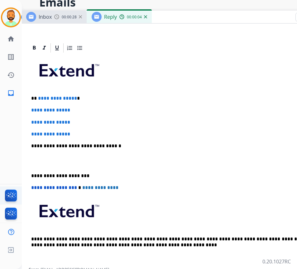
scroll to position [124, 0]
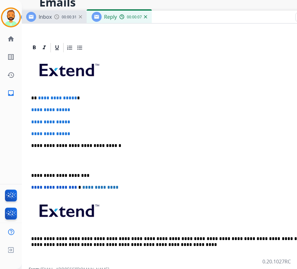
click at [106, 95] on p "**********" at bounding box center [174, 98] width 286 height 6
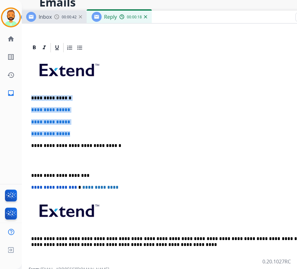
drag, startPoint x: 78, startPoint y: 133, endPoint x: 29, endPoint y: 99, distance: 59.7
click at [31, 99] on div "**********" at bounding box center [177, 160] width 296 height 214
drag, startPoint x: 100, startPoint y: 110, endPoint x: 96, endPoint y: 119, distance: 9.1
click at [100, 111] on p "**********" at bounding box center [176, 110] width 291 height 6
click at [95, 121] on p "**********" at bounding box center [176, 122] width 291 height 6
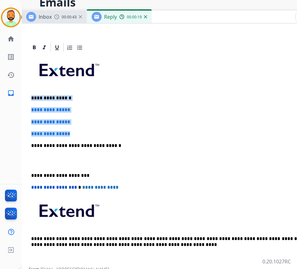
click at [87, 129] on div "**********" at bounding box center [177, 160] width 296 height 214
drag, startPoint x: 82, startPoint y: 132, endPoint x: 38, endPoint y: 111, distance: 48.2
click at [38, 111] on div "**********" at bounding box center [177, 160] width 296 height 214
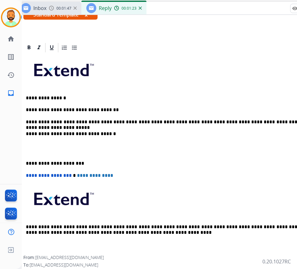
scroll to position [40, 7]
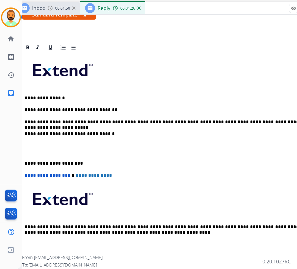
drag, startPoint x: 24, startPoint y: 159, endPoint x: 30, endPoint y: 161, distance: 6.5
click at [27, 161] on div "**********" at bounding box center [170, 154] width 296 height 202
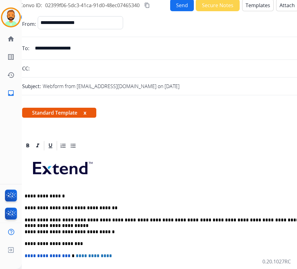
scroll to position [27, 7]
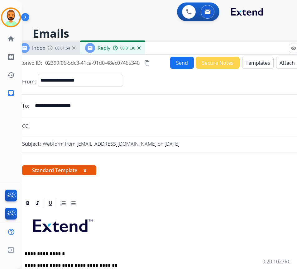
click at [180, 64] on button "Send" at bounding box center [182, 63] width 24 height 12
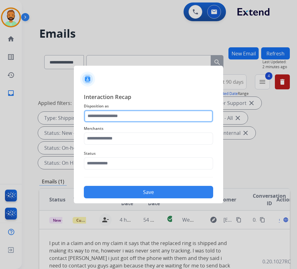
click at [147, 116] on input "text" at bounding box center [148, 116] width 129 height 12
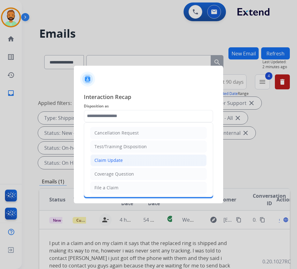
click at [138, 158] on li "Claim Update" at bounding box center [148, 160] width 116 height 12
type input "**********"
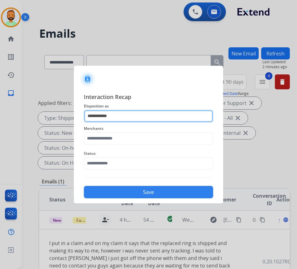
click at [132, 119] on input "**********" at bounding box center [148, 116] width 129 height 12
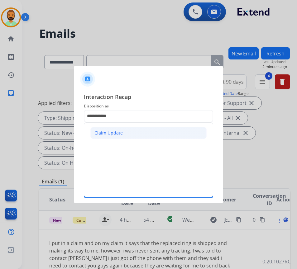
click at [130, 131] on li "Claim Update" at bounding box center [148, 133] width 116 height 12
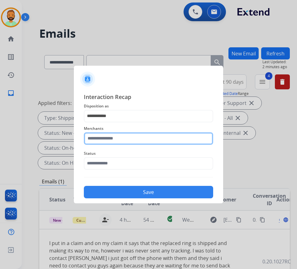
click at [131, 137] on input "text" at bounding box center [148, 138] width 129 height 12
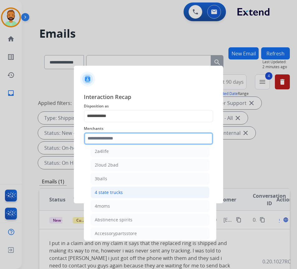
scroll to position [62, 0]
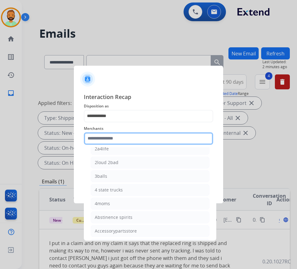
click at [115, 134] on input "text" at bounding box center [148, 138] width 129 height 12
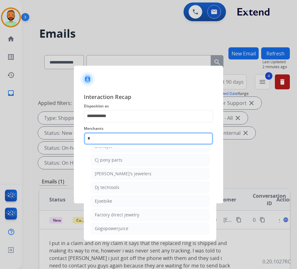
scroll to position [51, 0]
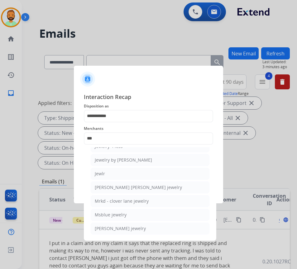
click at [136, 169] on li "Jewlr" at bounding box center [150, 174] width 119 height 12
type input "*****"
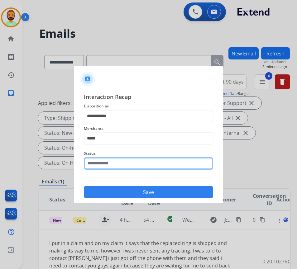
click at [169, 157] on input "text" at bounding box center [148, 163] width 129 height 12
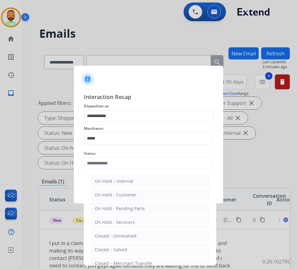
click at [152, 247] on li "Closed – Solved" at bounding box center [150, 250] width 119 height 12
type input "**********"
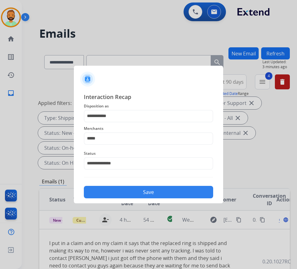
click at [151, 191] on button "Save" at bounding box center [148, 192] width 129 height 12
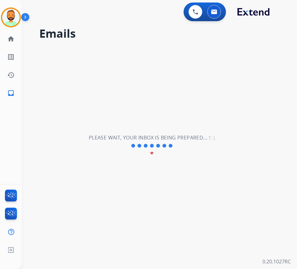
scroll to position [0, 0]
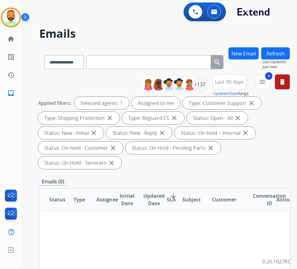
drag, startPoint x: 240, startPoint y: 162, endPoint x: 240, endPoint y: 166, distance: 3.7
click at [240, 166] on div "Applied filters: Selected agents: 1 Assigned to me Type: Customer Support close…" at bounding box center [163, 133] width 250 height 72
click at [239, 179] on div "Emails (0)" at bounding box center [164, 182] width 250 height 8
click at [286, 140] on div "Applied filters: Selected agents: 1 Assigned to me Type: Customer Support close…" at bounding box center [163, 133] width 250 height 72
click at [8, 14] on img at bounding box center [10, 17] width 17 height 17
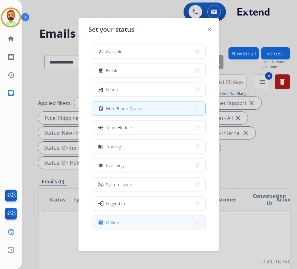
click at [137, 223] on button "work_off Offline" at bounding box center [148, 222] width 113 height 13
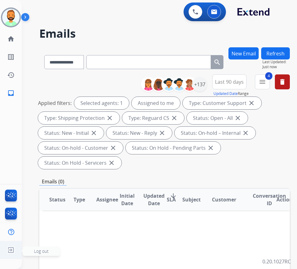
click at [34, 250] on span "Log out" at bounding box center [41, 251] width 15 height 6
